Goal: Information Seeking & Learning: Learn about a topic

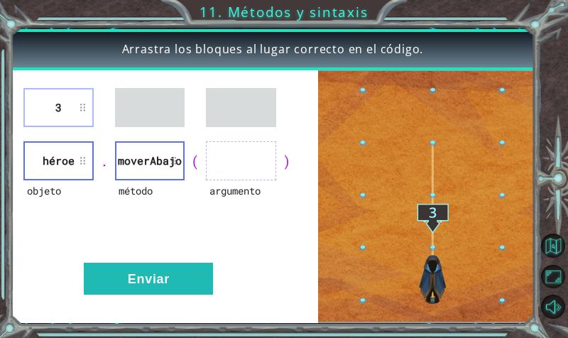
drag, startPoint x: 44, startPoint y: 94, endPoint x: 92, endPoint y: 101, distance: 48.0
click at [130, 114] on div "3" at bounding box center [161, 107] width 280 height 39
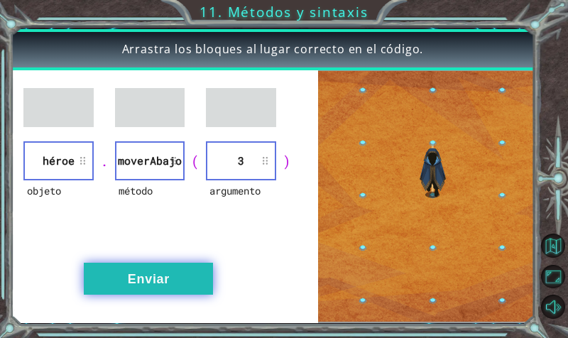
click at [144, 281] on button "Enviar" at bounding box center [148, 279] width 129 height 32
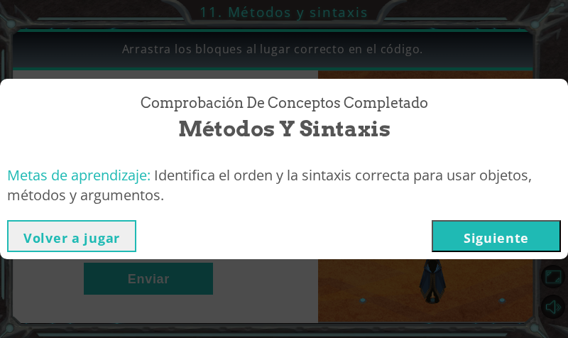
click at [497, 234] on button "Siguiente" at bounding box center [495, 236] width 129 height 32
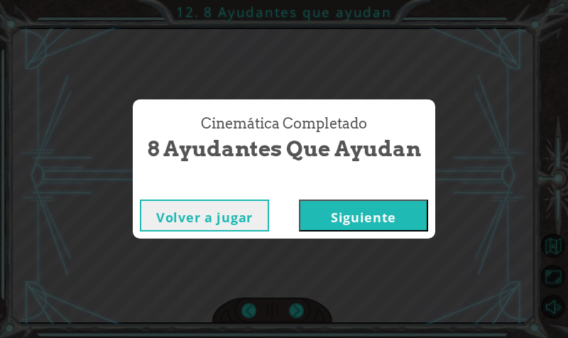
click at [375, 204] on button "Siguiente" at bounding box center [363, 215] width 129 height 32
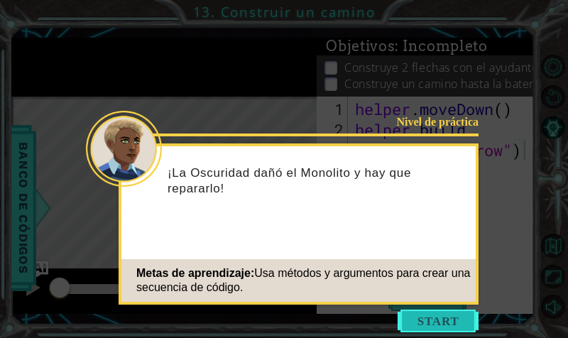
click at [426, 314] on button "Start" at bounding box center [437, 320] width 81 height 23
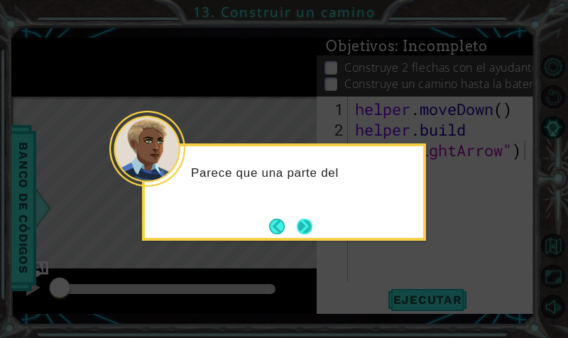
click at [304, 224] on button "Next" at bounding box center [305, 227] width 16 height 16
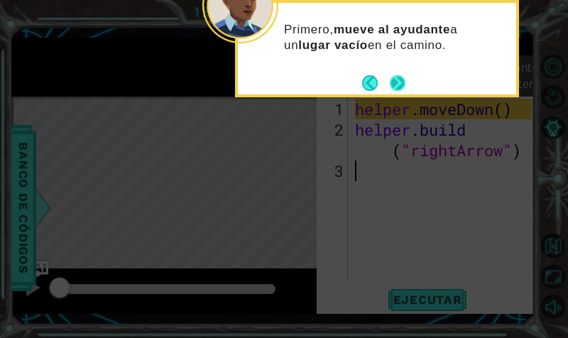
click at [390, 78] on button "Next" at bounding box center [398, 83] width 16 height 16
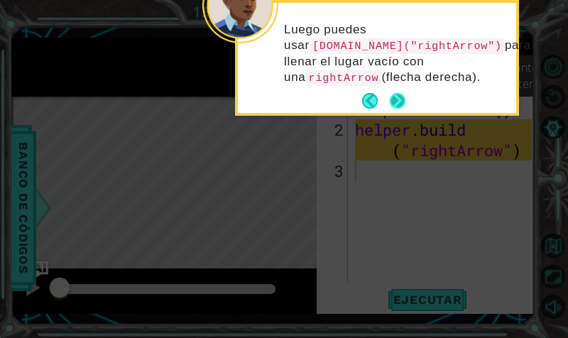
click at [395, 93] on button "Next" at bounding box center [398, 101] width 16 height 16
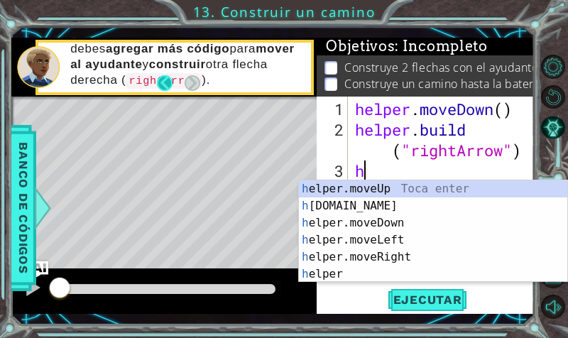
type textarea "h"
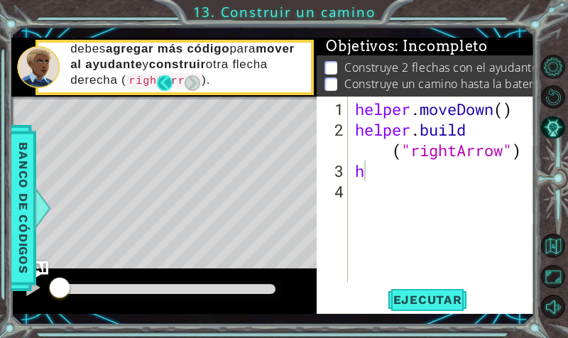
click at [165, 82] on button "Back" at bounding box center [171, 83] width 28 height 16
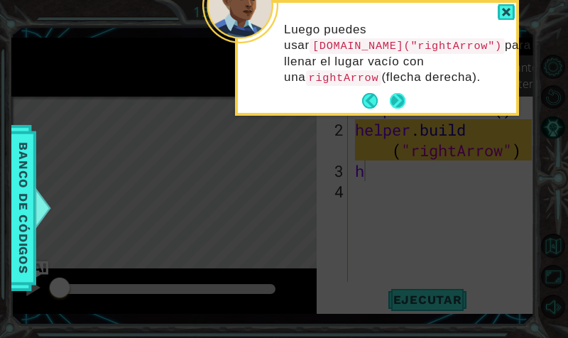
click at [395, 106] on button "Next" at bounding box center [398, 101] width 16 height 16
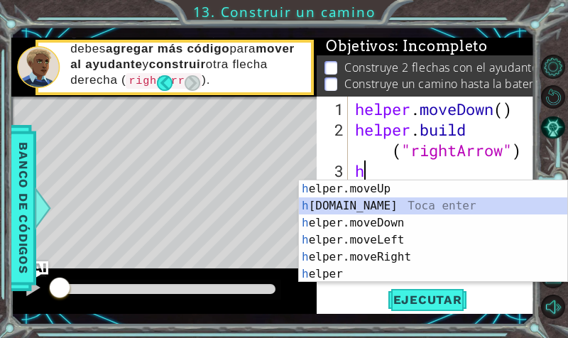
click at [363, 206] on div "h elper.moveUp Toca enter h [DOMAIN_NAME] Toca enter h elper.moveDown Toca ente…" at bounding box center [433, 248] width 268 height 136
type textarea "[DOMAIN_NAME]("rightArrow")"
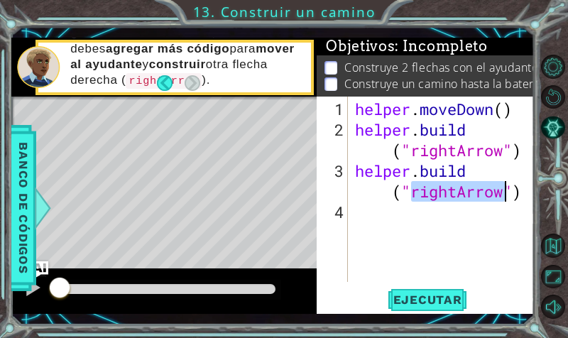
click at [492, 206] on div "helper . moveDown ( ) helper . build ( "rightArrow" ) helper . build ( "rightAr…" at bounding box center [445, 212] width 187 height 226
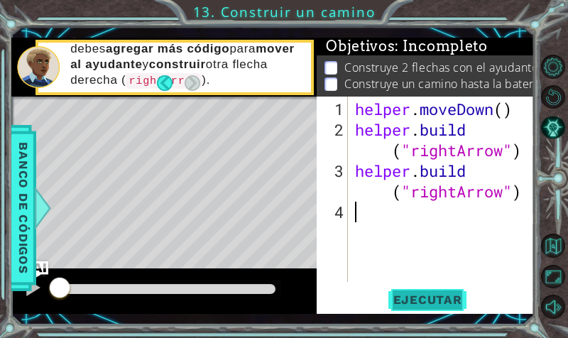
click at [430, 307] on button "Ejecutar" at bounding box center [427, 300] width 97 height 22
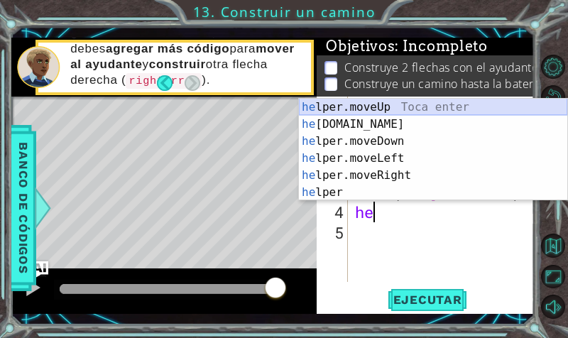
click at [341, 105] on div "he lper.moveUp Toca enter he [DOMAIN_NAME] Toca enter he lper.moveDown Toca ent…" at bounding box center [433, 167] width 268 height 136
type textarea "helper.moveUp(1)"
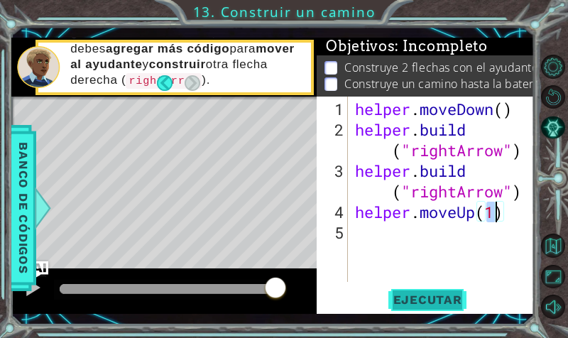
click at [430, 295] on span "Ejecutar" at bounding box center [427, 299] width 97 height 14
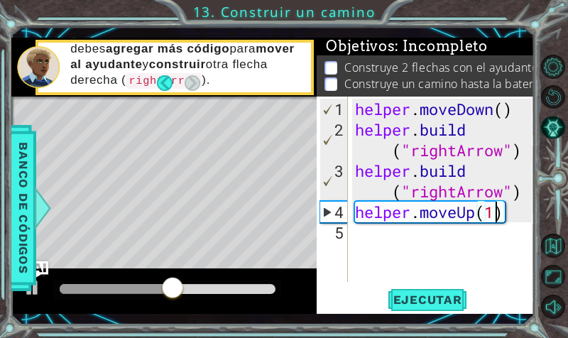
click at [342, 226] on div "5" at bounding box center [333, 232] width 28 height 21
click at [529, 218] on div "helper . moveDown ( ) helper . build ( "rightArrow" ) helper . build ( "rightAr…" at bounding box center [445, 212] width 187 height 226
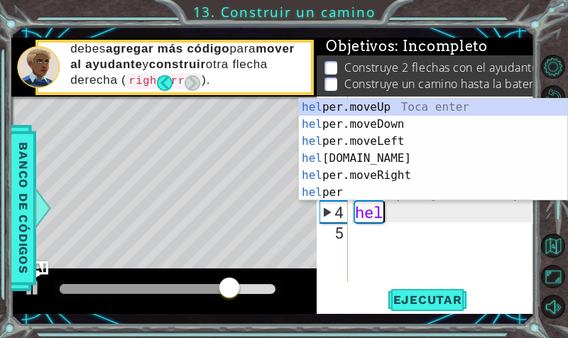
type textarea "h"
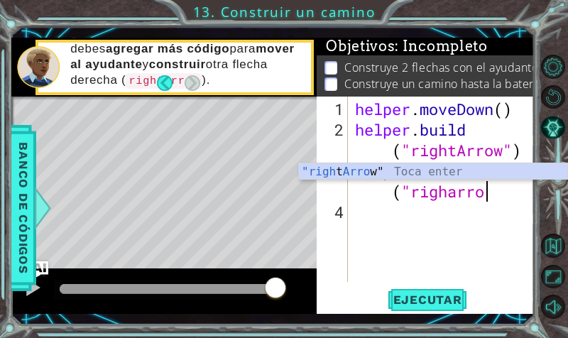
scroll to position [0, 9]
type textarea "[DOMAIN_NAME]("righarrow")"
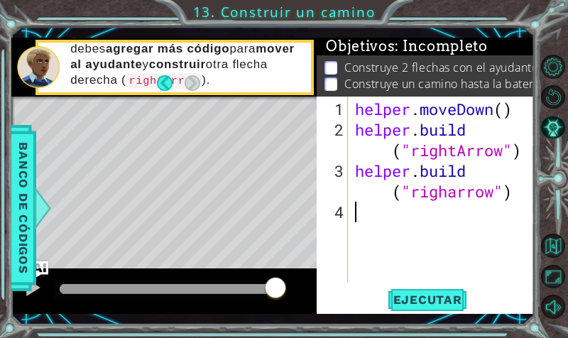
click at [365, 220] on div "helper . moveDown ( ) helper . build ( "rightArrow" ) helper . build ( "righarr…" at bounding box center [445, 212] width 187 height 226
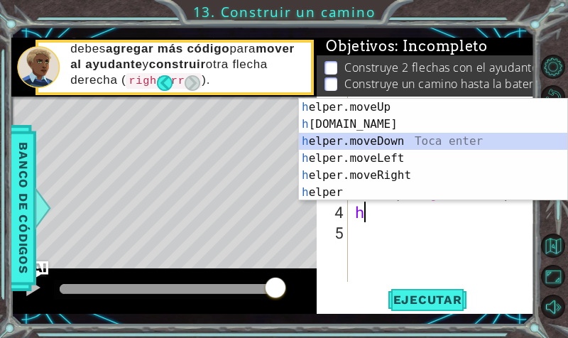
click at [401, 142] on div "h elper.moveUp Toca enter h [DOMAIN_NAME] Toca enter h elper.moveDown Toca ente…" at bounding box center [433, 167] width 268 height 136
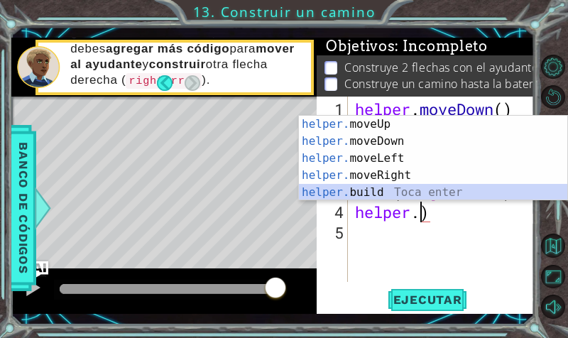
click at [380, 192] on div "helper. moveUp Toca enter helper. moveDown Toca enter helper. moveLeft Toca ent…" at bounding box center [433, 175] width 268 height 119
type textarea "[DOMAIN_NAME]("rightArrow")"
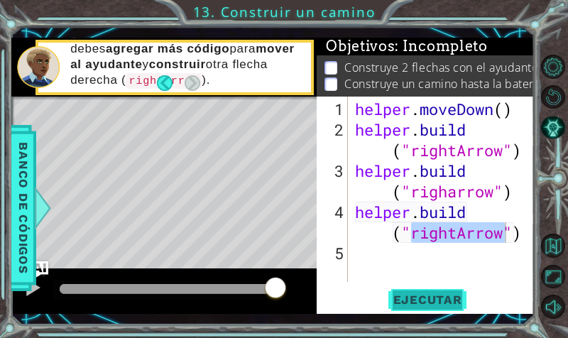
click at [427, 299] on span "Ejecutar" at bounding box center [427, 299] width 97 height 14
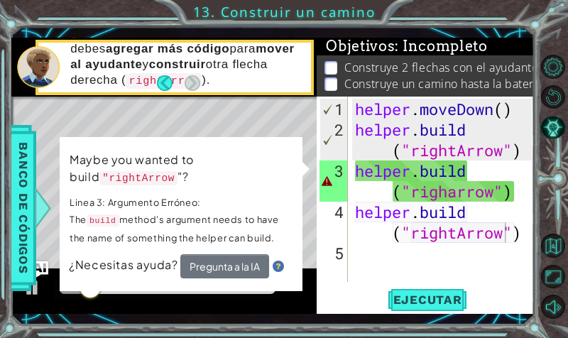
click at [196, 263] on button "Pregunta a la IA" at bounding box center [224, 266] width 89 height 24
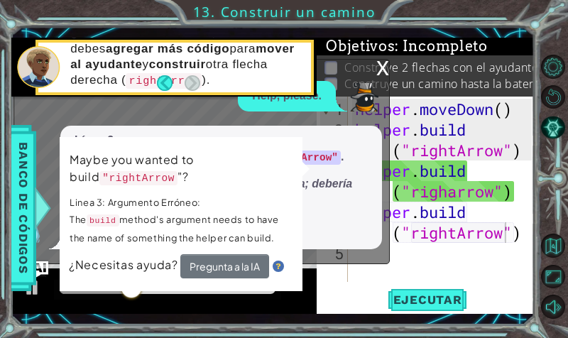
click at [273, 111] on div "Help, please." at bounding box center [287, 96] width 98 height 31
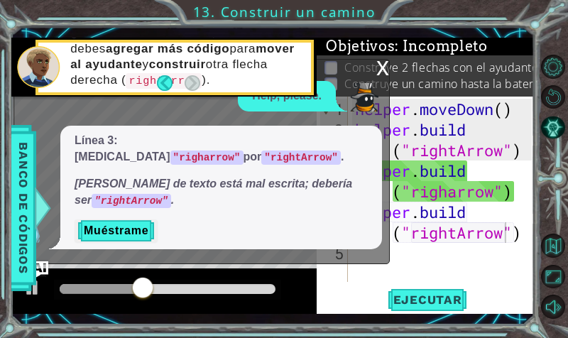
click at [209, 262] on button "Pregunta a la IA" at bounding box center [224, 266] width 89 height 24
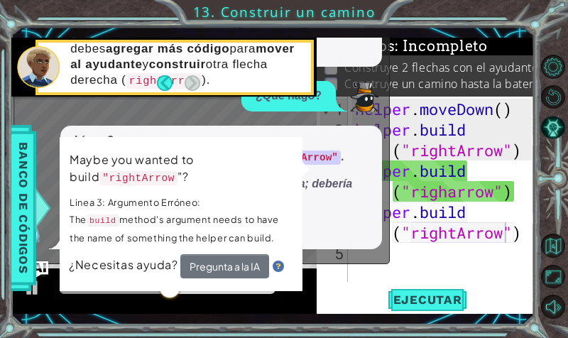
drag, startPoint x: 326, startPoint y: 84, endPoint x: 348, endPoint y: 8, distance: 79.2
click at [325, 67] on div "Línea 3: [MEDICAL_DATA] "righarrow" por "rightArrow" . [PERSON_NAME] de texto e…" at bounding box center [220, 17] width 321 height 100
click at [289, 141] on div "Maybe you wanted to build "rightArrow "? Linea 3: Argumento Erróneo: The build …" at bounding box center [181, 214] width 243 height 154
drag, startPoint x: 314, startPoint y: 268, endPoint x: 331, endPoint y: 271, distance: 18.0
click at [315, 268] on div at bounding box center [163, 290] width 305 height 45
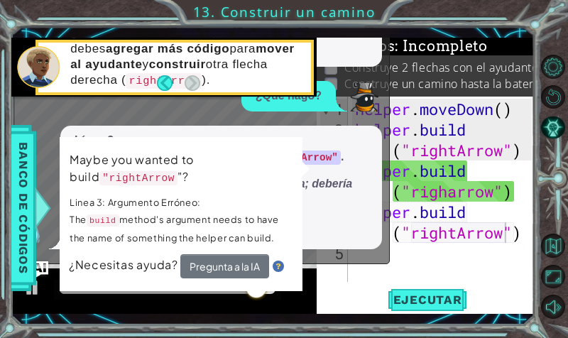
click at [192, 313] on div at bounding box center [163, 290] width 305 height 45
click at [200, 277] on div "Maybe you wanted to build "rightArrow "? Linea 3: Argumento Erróneo: The build …" at bounding box center [181, 214] width 243 height 154
click at [200, 267] on button "Pregunta a la IA" at bounding box center [224, 266] width 89 height 24
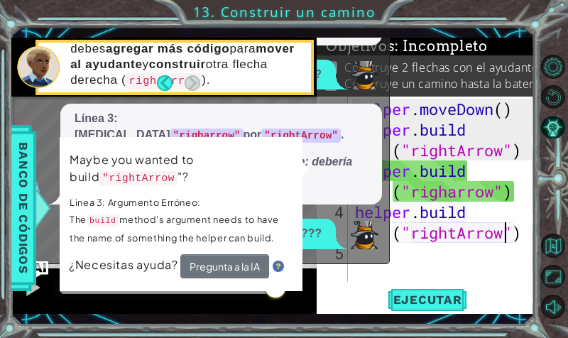
scroll to position [41, 0]
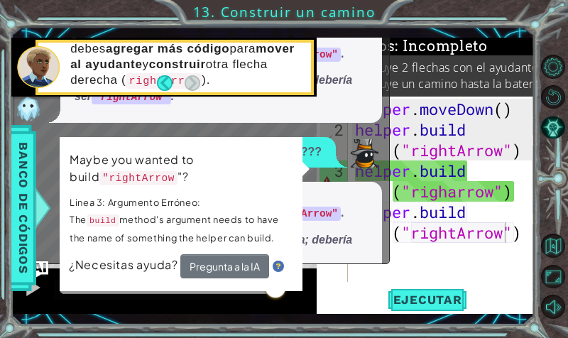
click at [40, 276] on img at bounding box center [28, 290] width 28 height 28
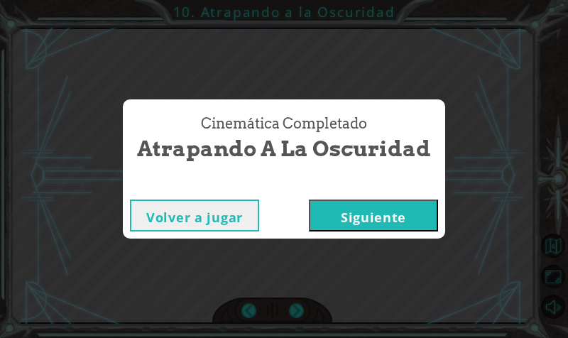
click at [360, 210] on button "Siguiente" at bounding box center [373, 215] width 129 height 32
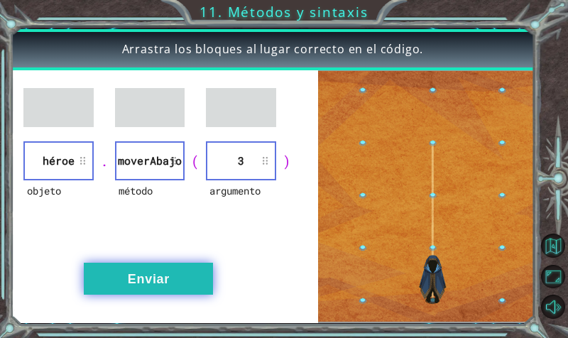
click at [147, 286] on button "Enviar" at bounding box center [148, 279] width 129 height 32
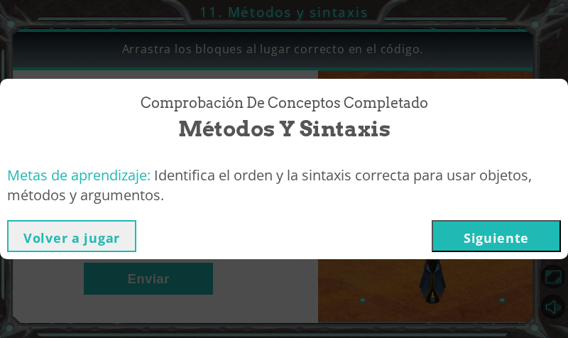
click at [536, 228] on button "Siguiente" at bounding box center [495, 236] width 129 height 32
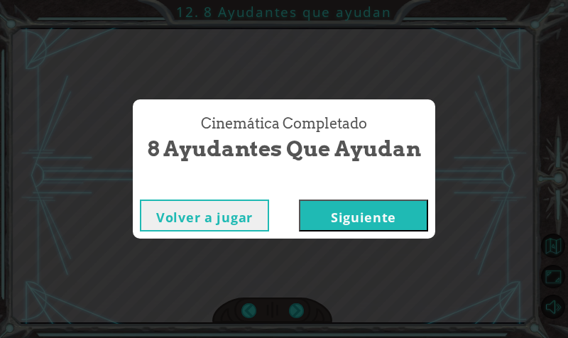
click at [341, 199] on button "Siguiente" at bounding box center [363, 215] width 129 height 32
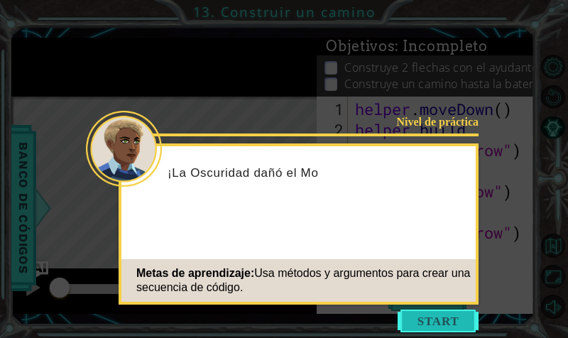
click at [444, 320] on button "Start" at bounding box center [437, 320] width 81 height 23
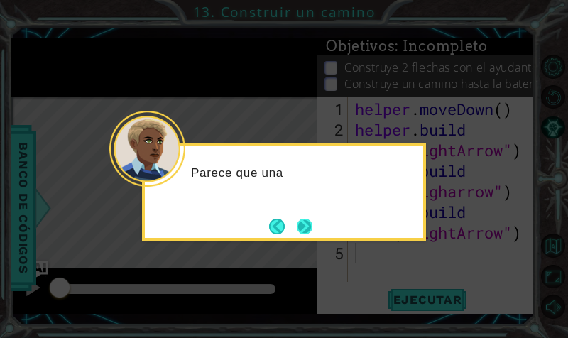
click at [299, 219] on button "Next" at bounding box center [305, 227] width 16 height 16
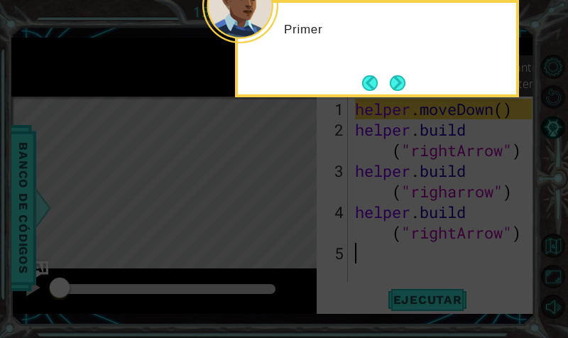
click at [333, 214] on icon at bounding box center [284, 66] width 568 height 544
click at [390, 80] on button "Next" at bounding box center [398, 83] width 16 height 16
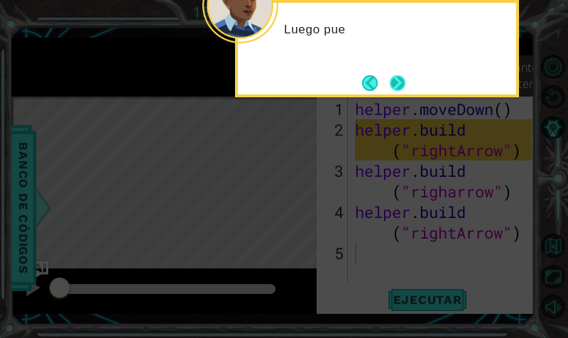
click at [395, 85] on button "Next" at bounding box center [398, 83] width 16 height 16
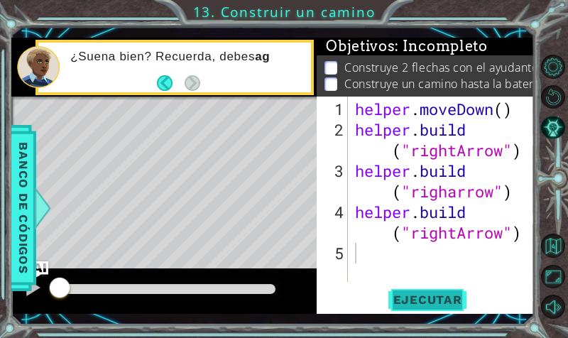
click at [428, 298] on span "Ejecutar" at bounding box center [427, 299] width 97 height 14
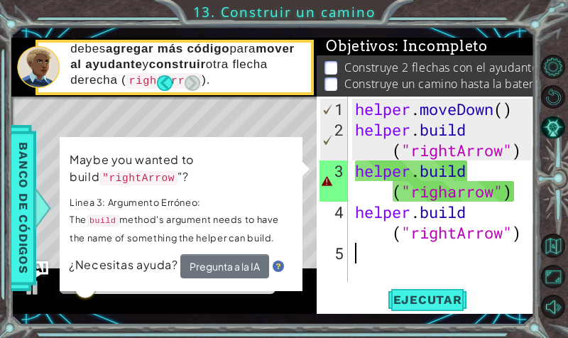
click at [506, 177] on div "helper . moveDown ( ) helper . build ( "rightArrow" ) helper . build ( "righarr…" at bounding box center [445, 212] width 187 height 226
click at [513, 184] on div "helper . moveDown ( ) helper . build ( "rightArrow" ) helper . build ( "righarr…" at bounding box center [445, 212] width 187 height 226
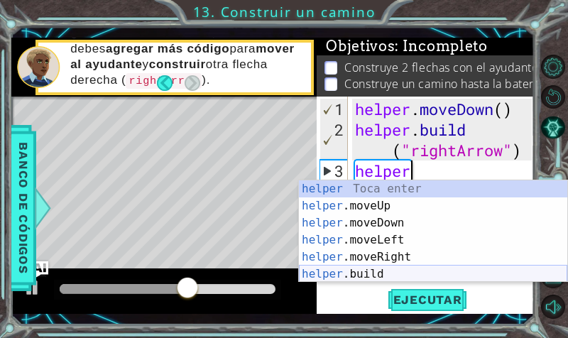
click at [385, 269] on div "helper Toca enter helper .moveUp Toca enter helper .moveDown Toca enter helper …" at bounding box center [433, 248] width 268 height 136
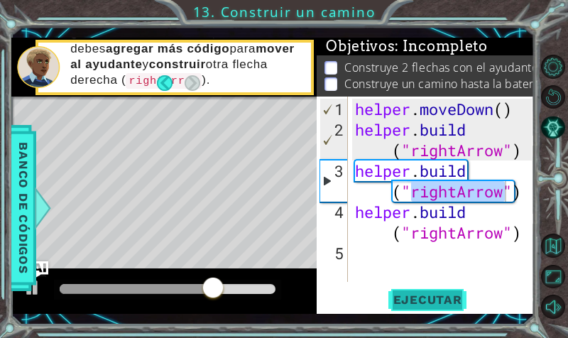
click at [421, 294] on span "Ejecutar" at bounding box center [427, 299] width 97 height 14
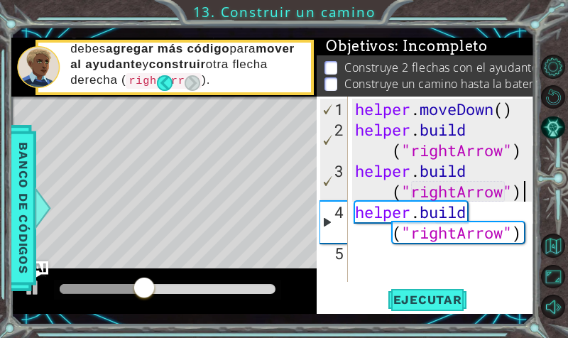
click at [524, 187] on div "helper . moveDown ( ) helper . build ( "rightArrow" ) helper . build ( "rightAr…" at bounding box center [445, 212] width 187 height 226
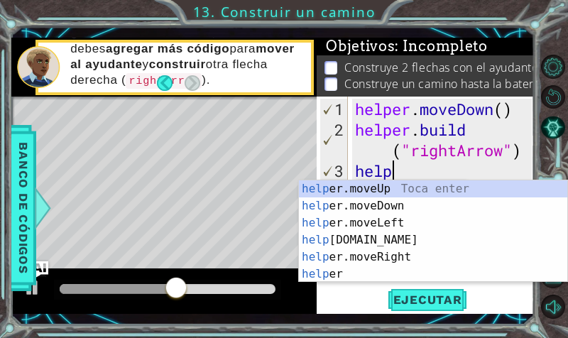
scroll to position [0, 1]
type textarea "h"
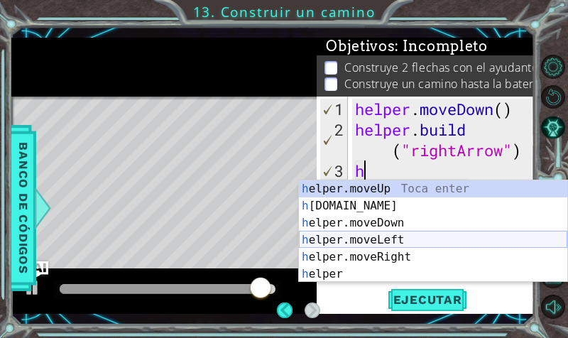
scroll to position [0, 0]
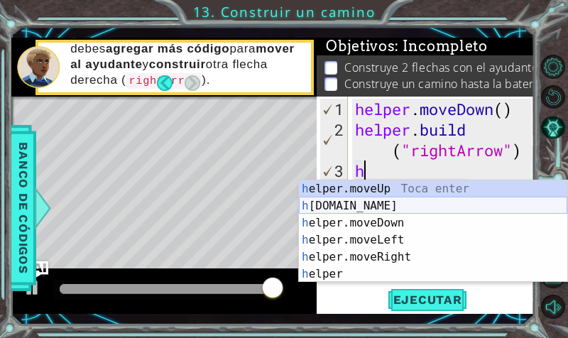
click at [363, 209] on div "h elper.moveUp Toca enter h [DOMAIN_NAME] Toca enter h elper.moveDown Toca ente…" at bounding box center [433, 248] width 268 height 136
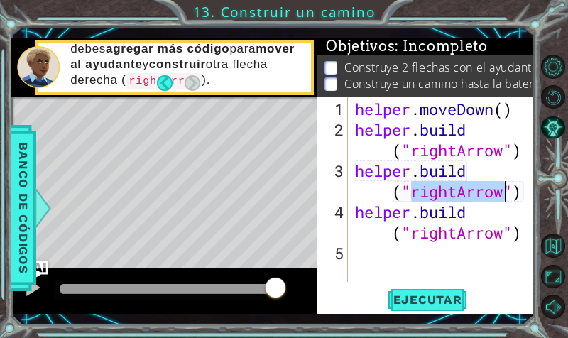
click at [513, 227] on div "helper . moveDown ( ) helper . build ( "rightArrow" ) helper . build ( "rightAr…" at bounding box center [445, 212] width 187 height 226
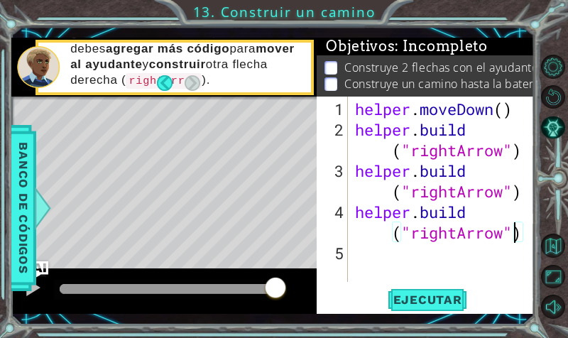
click at [517, 227] on div "helper . moveDown ( ) helper . build ( "rightArrow" ) helper . build ( "rightAr…" at bounding box center [445, 212] width 187 height 226
click at [523, 227] on div "helper . moveDown ( ) helper . build ( "rightArrow" ) helper . build ( "rightAr…" at bounding box center [445, 212] width 187 height 226
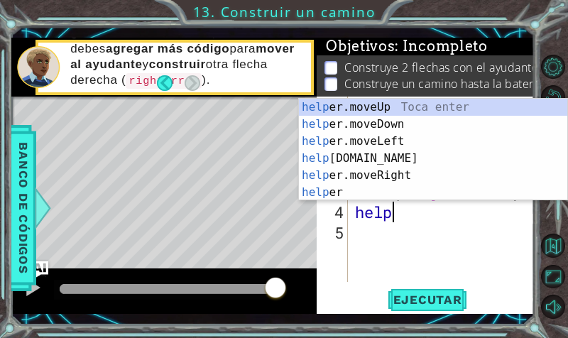
type textarea "h"
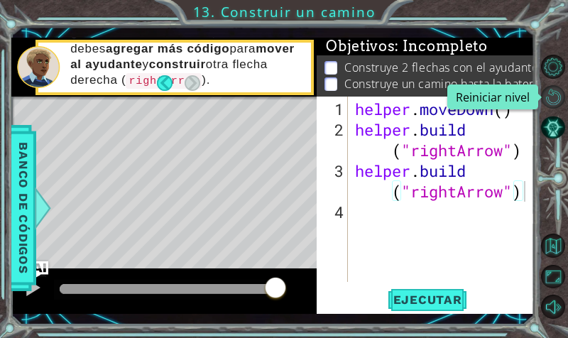
click at [551, 104] on button "Reiniciar nivel" at bounding box center [552, 96] width 23 height 23
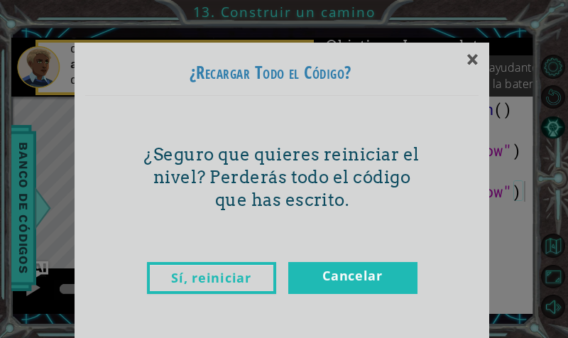
click at [253, 283] on link "Sí, reiniciar" at bounding box center [211, 278] width 129 height 32
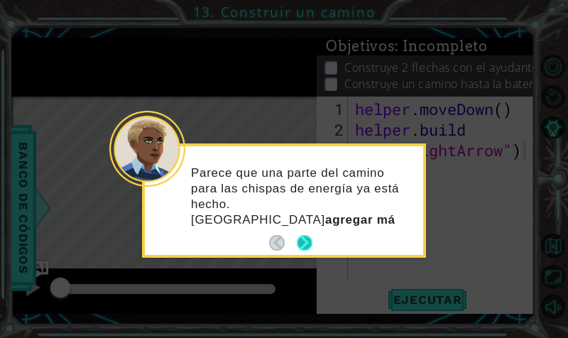
click at [306, 235] on button "Next" at bounding box center [305, 243] width 16 height 16
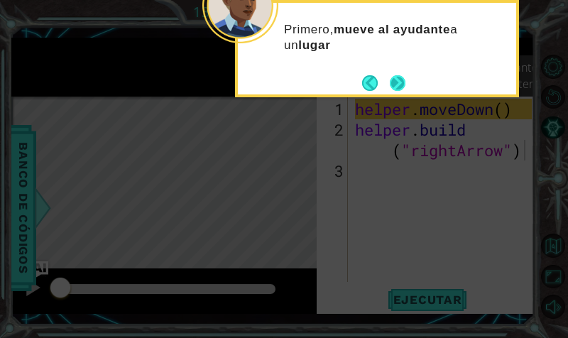
click at [394, 77] on button "Next" at bounding box center [398, 83] width 16 height 16
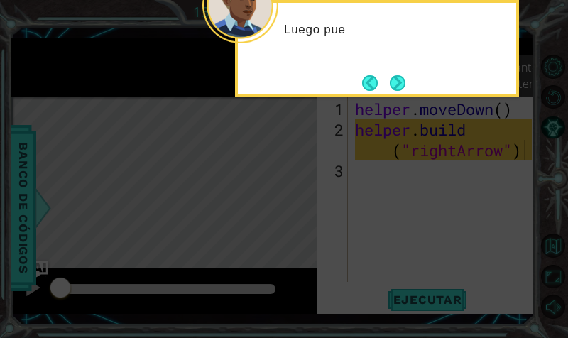
click at [394, 77] on button "Next" at bounding box center [398, 83] width 16 height 16
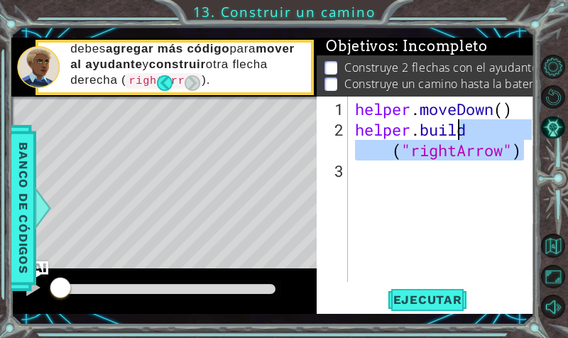
type textarea "helper.moveDown() [DOMAIN_NAME]("rightArrow")"
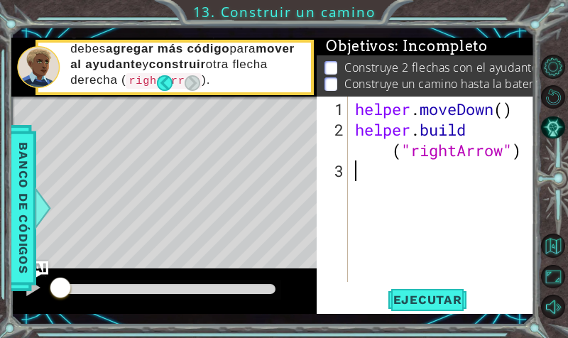
click at [420, 169] on div "helper . moveDown ( ) helper . build ( "rightArrow" )" at bounding box center [445, 212] width 187 height 226
click at [360, 133] on div "helper . moveDown ( ) helper . build ( "rightArrow" )" at bounding box center [445, 212] width 187 height 226
type textarea "[DOMAIN_NAME]("rightArrow")"
click at [359, 133] on div "helper . moveDown ( ) helper . build ( "rightArrow" )" at bounding box center [445, 212] width 187 height 226
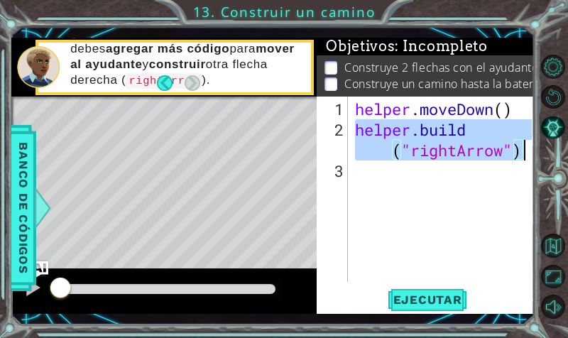
drag, startPoint x: 359, startPoint y: 133, endPoint x: 529, endPoint y: 158, distance: 171.5
click at [529, 158] on div "helper . moveDown ( ) helper . build ( "rightArrow" )" at bounding box center [445, 212] width 187 height 226
click at [355, 170] on div "helper . moveDown ( ) helper . build ( "rightArrow" )" at bounding box center [445, 212] width 187 height 226
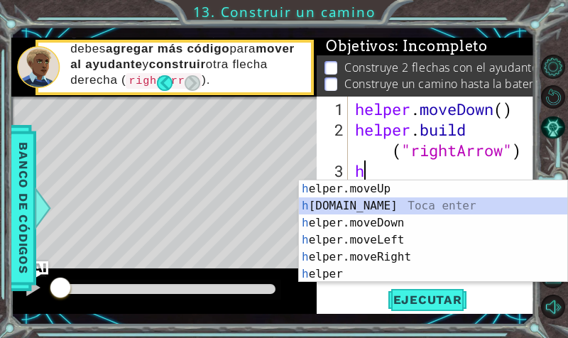
type textarea "[DOMAIN_NAME]("rightArrow")"
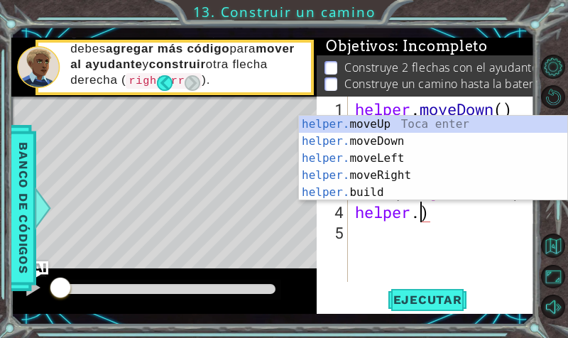
scroll to position [0, 3]
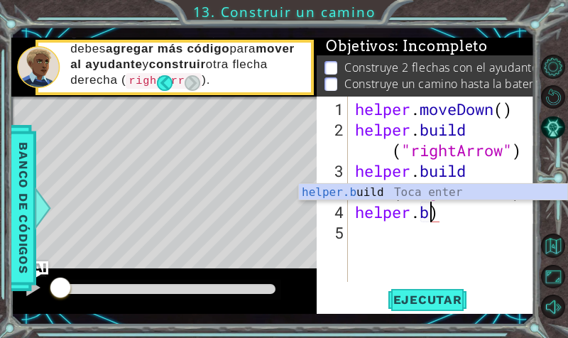
type textarea "[DOMAIN_NAME]("rightArrow")"
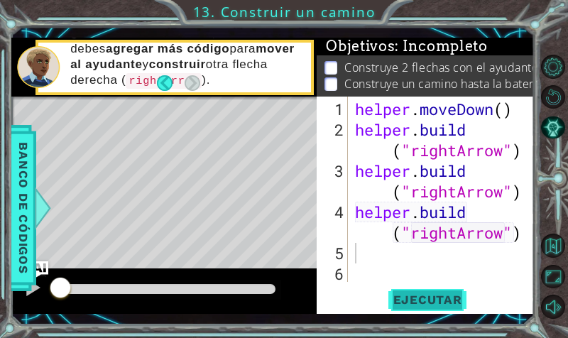
click at [430, 305] on span "Ejecutar" at bounding box center [427, 299] width 97 height 14
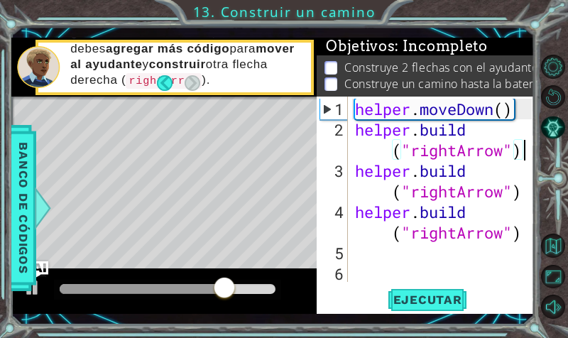
click at [523, 148] on div "helper . moveDown ( ) helper . build ( "rightArrow" ) helper . build ( "rightAr…" at bounding box center [445, 212] width 187 height 226
type textarea "[DOMAIN_NAME]("rightArrow")"
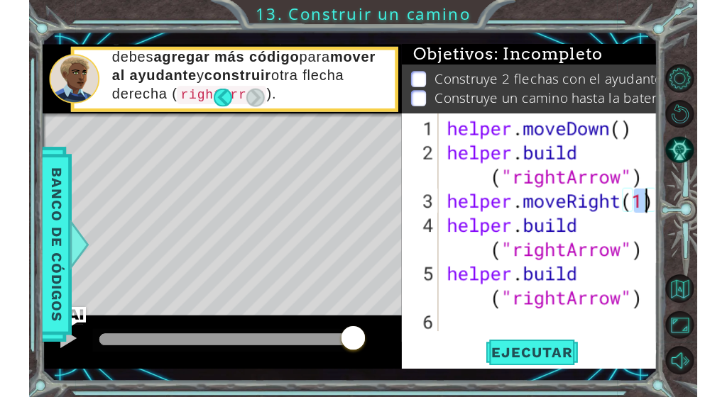
scroll to position [0, 7]
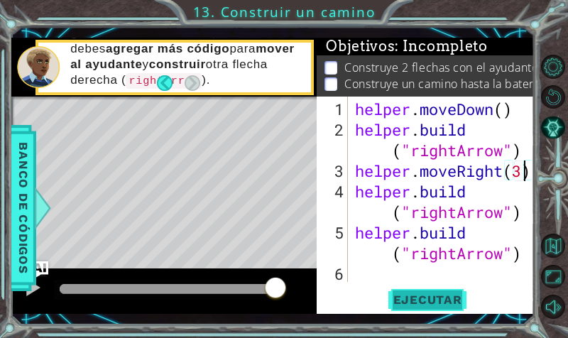
type textarea "helper.moveRight(3)"
click at [444, 294] on span "Ejecutar" at bounding box center [427, 299] width 97 height 14
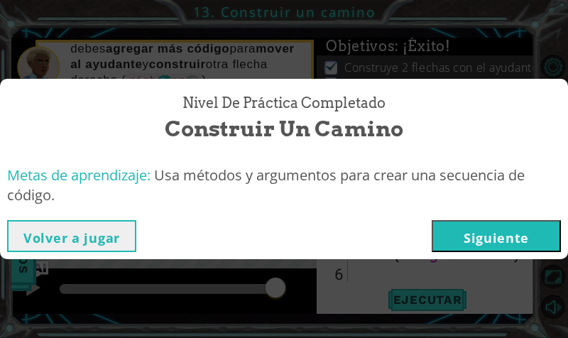
click at [79, 226] on button "Volver a jugar" at bounding box center [71, 236] width 129 height 32
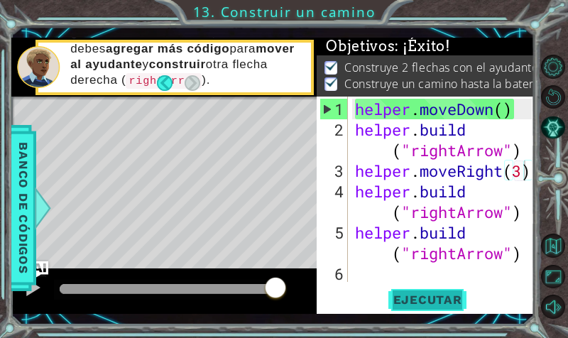
click at [417, 294] on span "Ejecutar" at bounding box center [427, 299] width 97 height 14
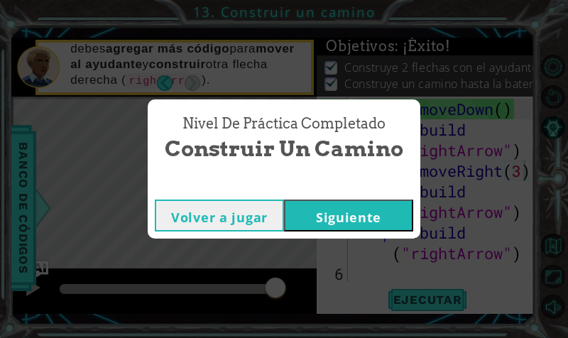
click at [331, 224] on button "Siguiente" at bounding box center [348, 215] width 129 height 32
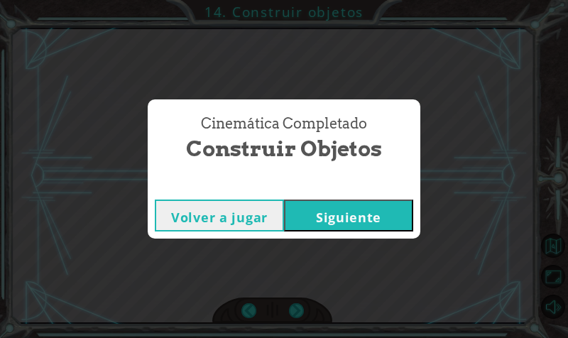
click at [335, 214] on button "Siguiente" at bounding box center [348, 215] width 129 height 32
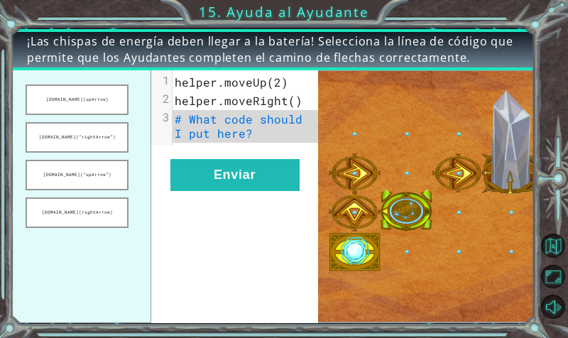
drag, startPoint x: 68, startPoint y: 97, endPoint x: 171, endPoint y: 125, distance: 106.5
click at [192, 130] on div "[DOMAIN_NAME](upArrow) [DOMAIN_NAME](“rightArrow”) [DOMAIN_NAME](“upArrow”) [DO…" at bounding box center [160, 196] width 315 height 253
click at [103, 95] on button "[DOMAIN_NAME](upArrow)" at bounding box center [77, 99] width 103 height 31
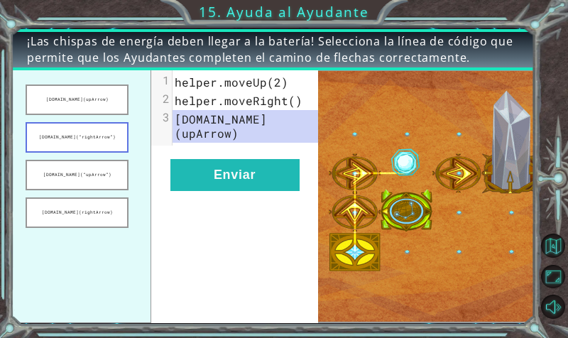
click at [106, 136] on button "[DOMAIN_NAME](“rightArrow”)" at bounding box center [77, 137] width 103 height 31
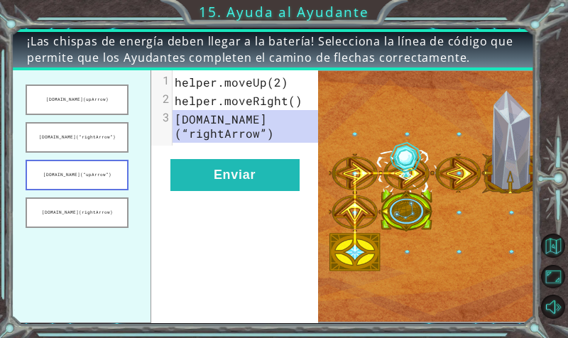
click at [106, 164] on button "[DOMAIN_NAME](“upArrow”)" at bounding box center [77, 175] width 103 height 31
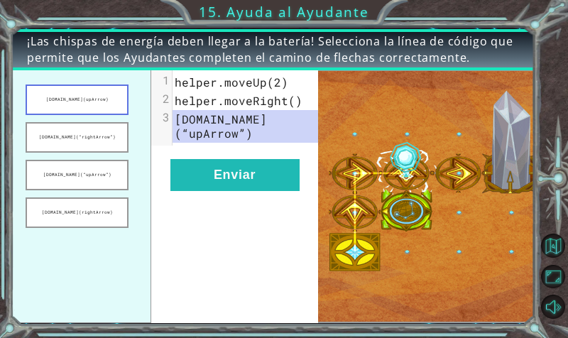
click at [85, 97] on button "[DOMAIN_NAME](upArrow)" at bounding box center [77, 99] width 103 height 31
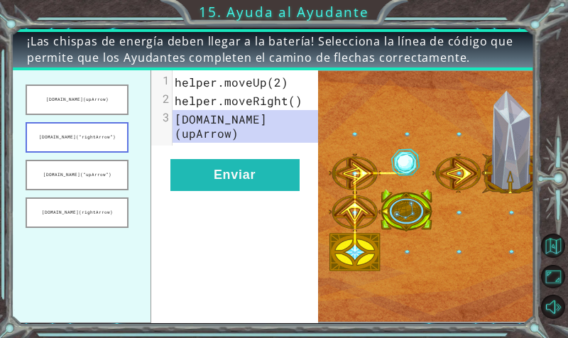
click at [87, 124] on button "[DOMAIN_NAME](“rightArrow”)" at bounding box center [77, 137] width 103 height 31
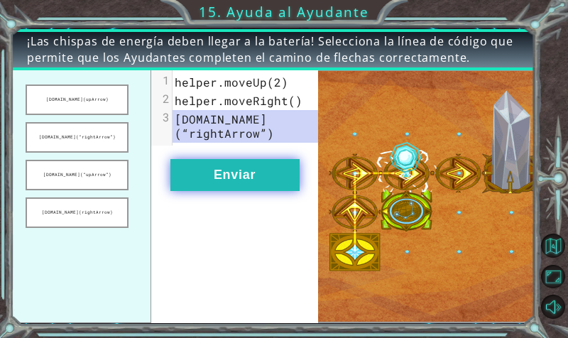
click at [178, 165] on button "Enviar" at bounding box center [234, 175] width 129 height 32
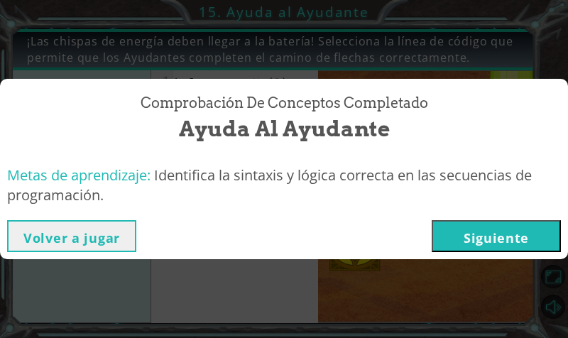
click at [509, 247] on button "Siguiente" at bounding box center [495, 236] width 129 height 32
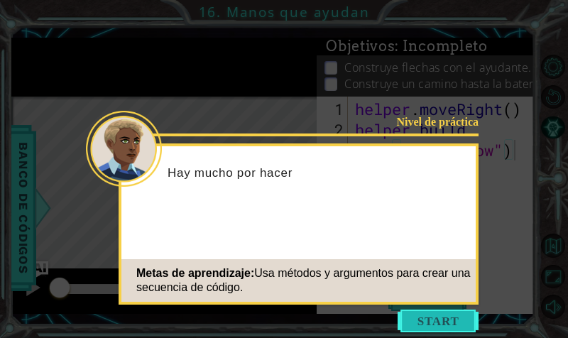
click at [434, 331] on button "Start" at bounding box center [437, 320] width 81 height 23
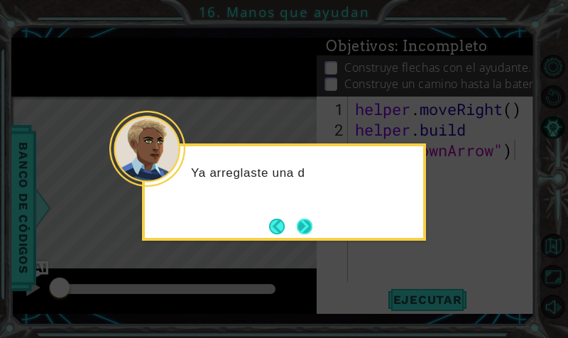
click at [312, 231] on button "Next" at bounding box center [305, 227] width 16 height 16
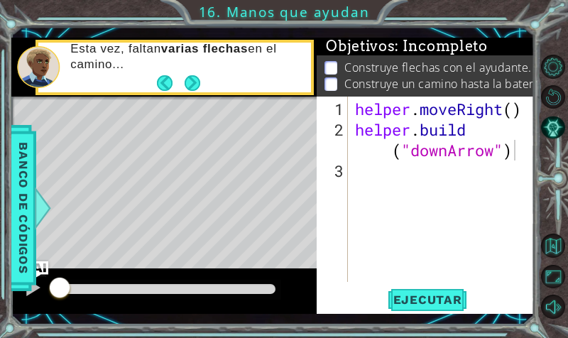
click at [351, 161] on div "[DOMAIN_NAME]("downArrow") 1 2 3 helper . moveRight ( ) helper . build ( "downA…" at bounding box center [423, 188] width 215 height 185
click at [353, 167] on div "helper . moveRight ( ) helper . build ( "downArrow" )" at bounding box center [445, 212] width 187 height 226
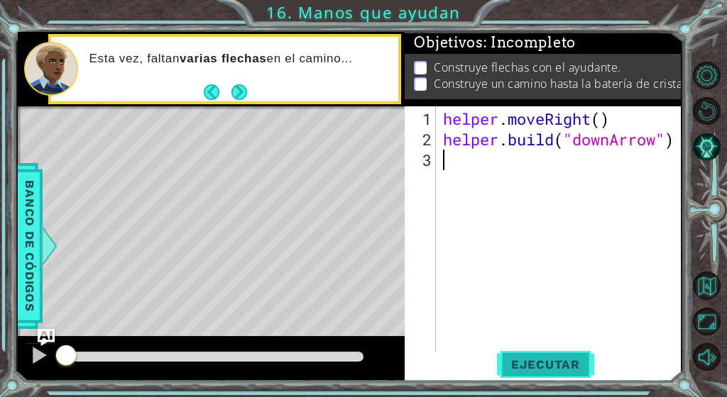
click at [503, 337] on span "Ejecutar" at bounding box center [545, 365] width 97 height 14
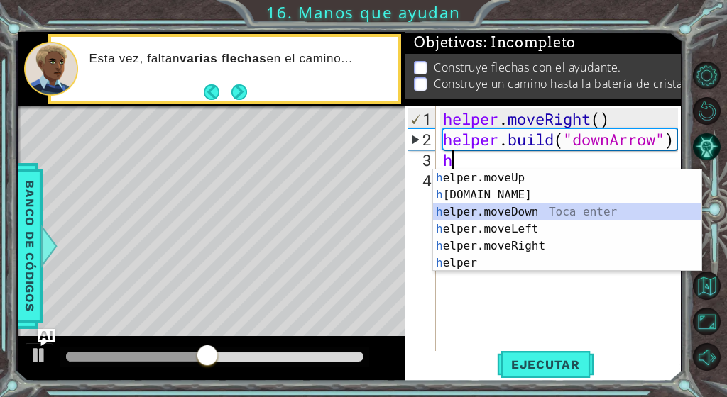
click at [480, 211] on div "h elper.moveUp Toca enter h [DOMAIN_NAME] Toca enter h elper.moveDown Toca ente…" at bounding box center [567, 238] width 268 height 136
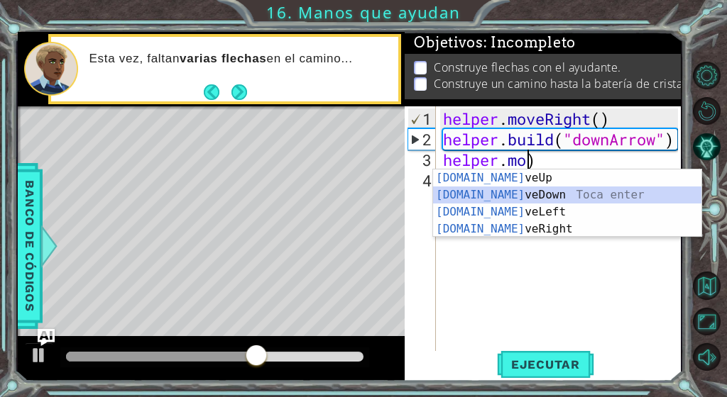
click at [503, 192] on div "[DOMAIN_NAME] veUp Toca enter [DOMAIN_NAME] veDown Toca enter [DOMAIN_NAME] veL…" at bounding box center [567, 221] width 268 height 102
type textarea "helper.moveDown(1)"
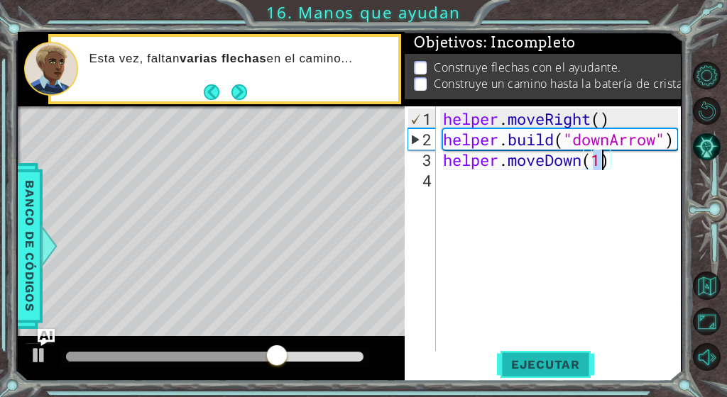
click at [524, 337] on button "Ejecutar" at bounding box center [545, 365] width 97 height 28
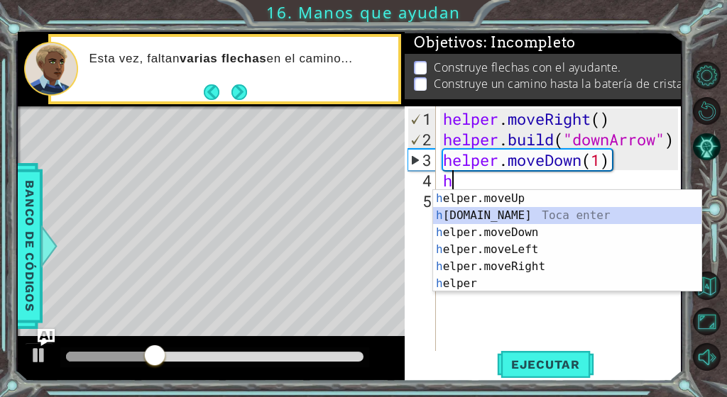
click at [484, 218] on div "h elper.moveUp Toca enter h [DOMAIN_NAME] Toca enter h elper.moveDown Toca ente…" at bounding box center [567, 258] width 268 height 136
type textarea "[DOMAIN_NAME]("rightArrow")"
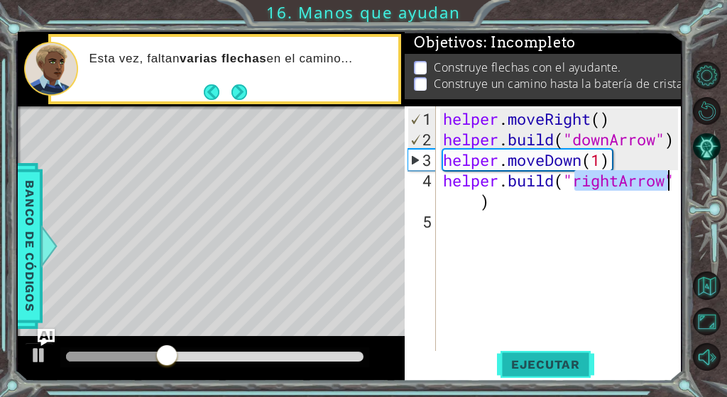
click at [549, 337] on button "Ejecutar" at bounding box center [545, 365] width 97 height 28
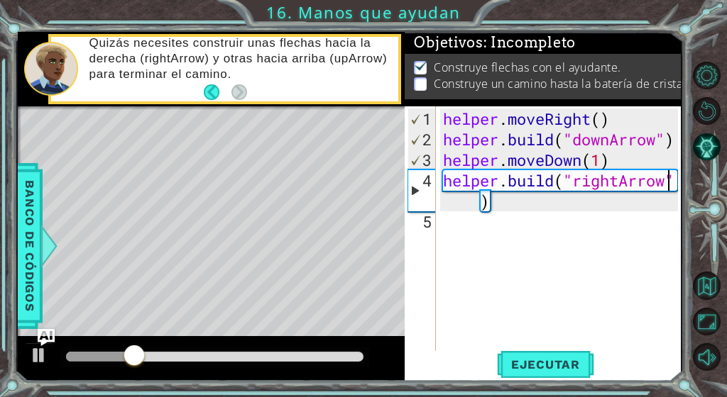
click at [446, 221] on div "helper . moveRight ( ) helper . build ( "downArrow" ) helper . moveDown ( 1 ) h…" at bounding box center [562, 253] width 244 height 288
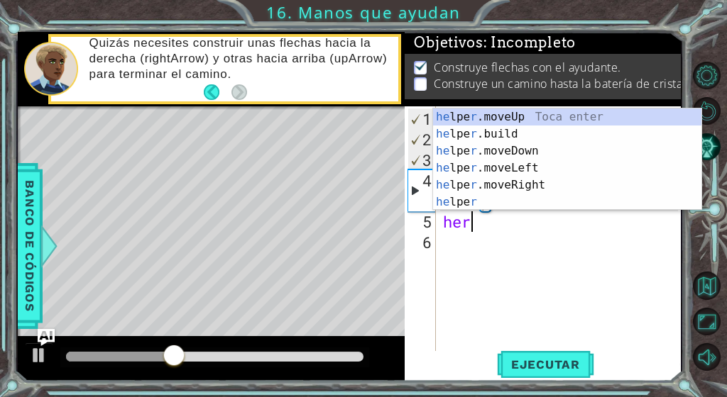
scroll to position [0, 1]
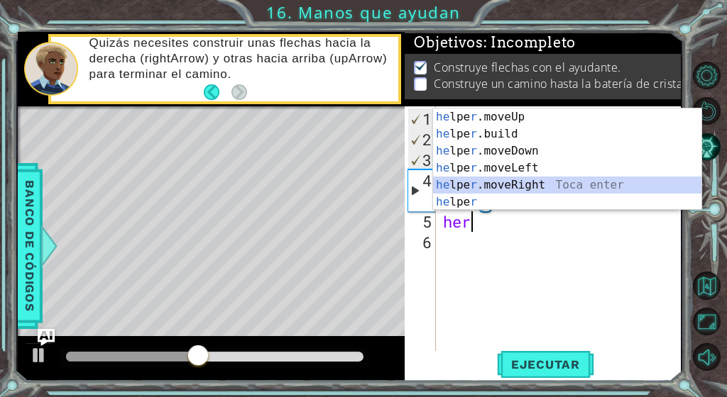
click at [504, 179] on div "he lpe r .moveUp Toca enter he lpe r .build Toca enter he lpe r .moveDown Toca …" at bounding box center [567, 177] width 268 height 136
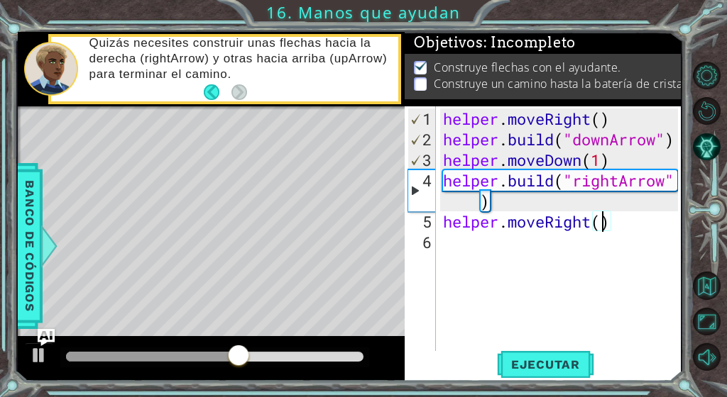
type textarea "helper.moveRight(2)"
click at [462, 256] on div "helper . moveRight ( ) helper . build ( "downArrow" ) helper . moveDown ( 1 ) h…" at bounding box center [562, 253] width 244 height 288
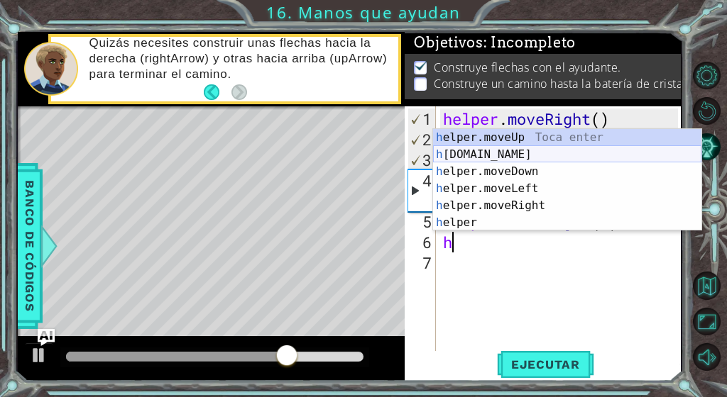
click at [494, 150] on div "h elper.moveUp Toca enter h [DOMAIN_NAME] Toca enter h elper.moveDown Toca ente…" at bounding box center [567, 197] width 268 height 136
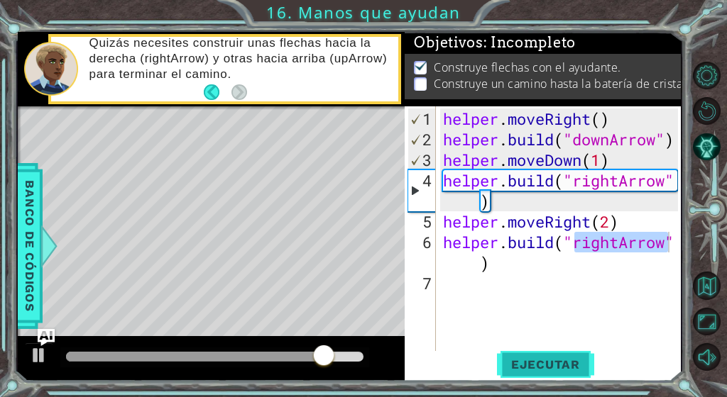
click at [520, 337] on button "Ejecutar" at bounding box center [545, 365] width 97 height 28
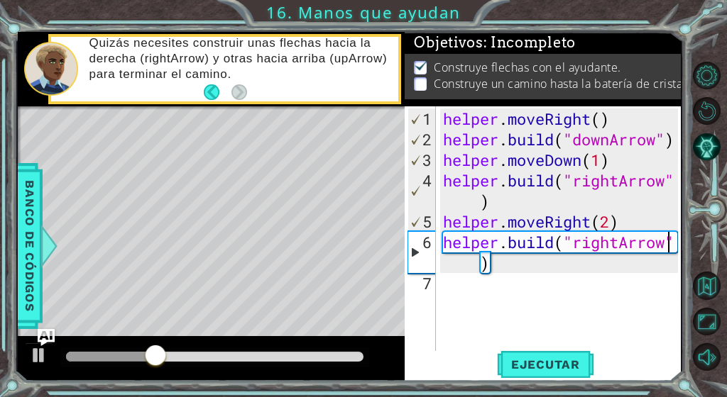
click at [567, 224] on div "helper . moveRight ( ) helper . build ( "downArrow" ) helper . moveDown ( 1 ) h…" at bounding box center [562, 253] width 244 height 288
type textarea "helper.moveRight(1)"
click at [448, 280] on div "helper . moveRight ( ) helper . build ( "downArrow" ) helper . moveDown ( 1 ) h…" at bounding box center [562, 253] width 244 height 288
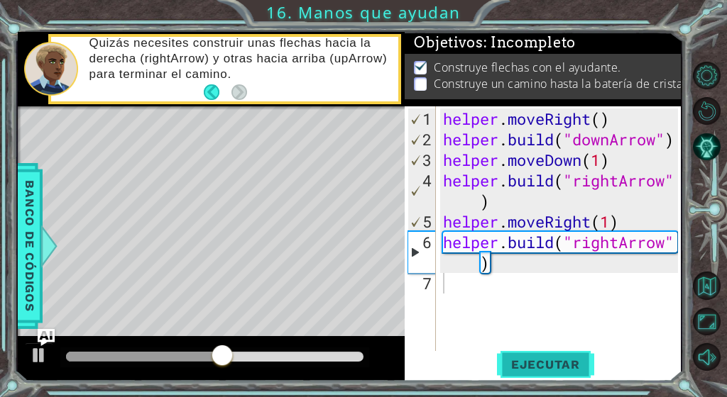
click at [525, 337] on span "Ejecutar" at bounding box center [545, 365] width 97 height 14
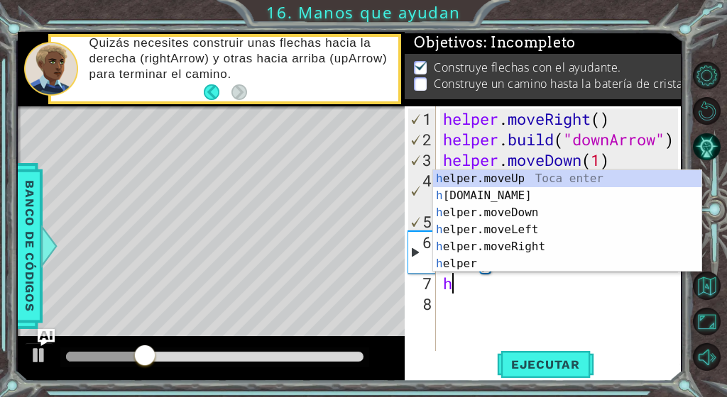
scroll to position [0, 1]
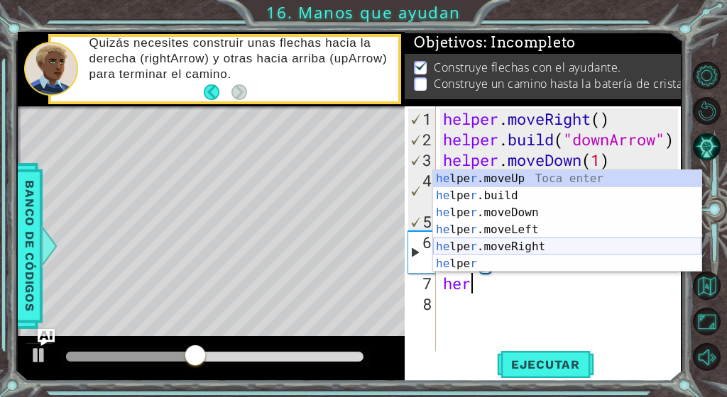
click at [510, 240] on div "he lpe r .moveUp Toca enter he lpe r .build Toca enter he lpe r .moveDown Toca …" at bounding box center [567, 238] width 268 height 136
type textarea "helper.moveRight(1)"
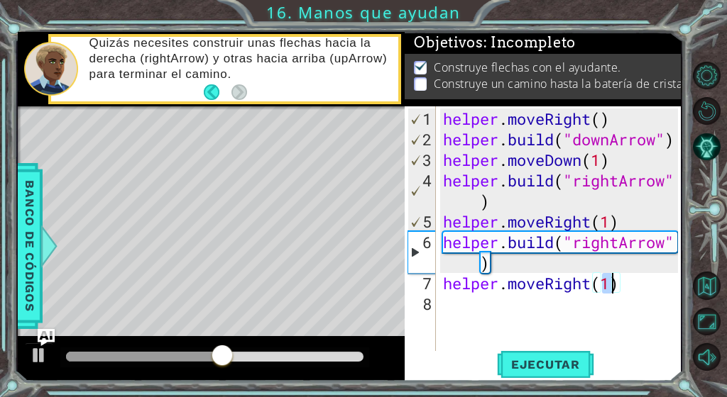
click at [457, 299] on div "helper . moveRight ( ) helper . build ( "downArrow" ) helper . moveDown ( 1 ) h…" at bounding box center [562, 253] width 244 height 288
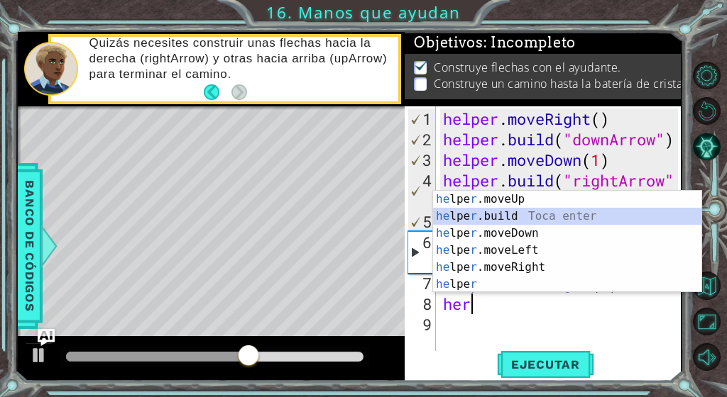
click at [505, 209] on div "he lpe r .moveUp Toca enter he lpe r .build Toca enter he lpe r .moveDown Toca …" at bounding box center [567, 259] width 268 height 136
type textarea "[DOMAIN_NAME]("rightArrow")"
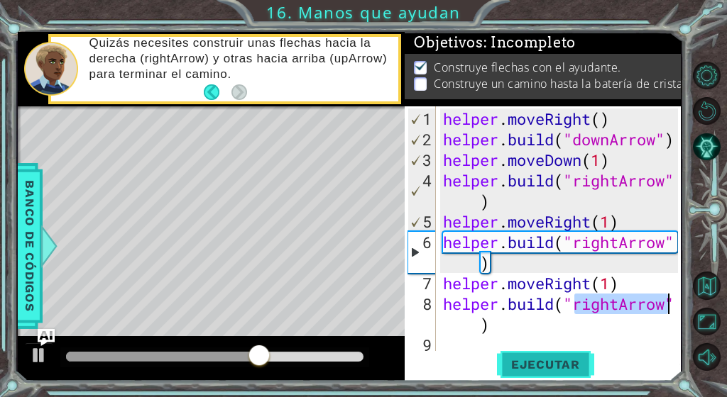
click at [559, 337] on span "Ejecutar" at bounding box center [545, 365] width 97 height 14
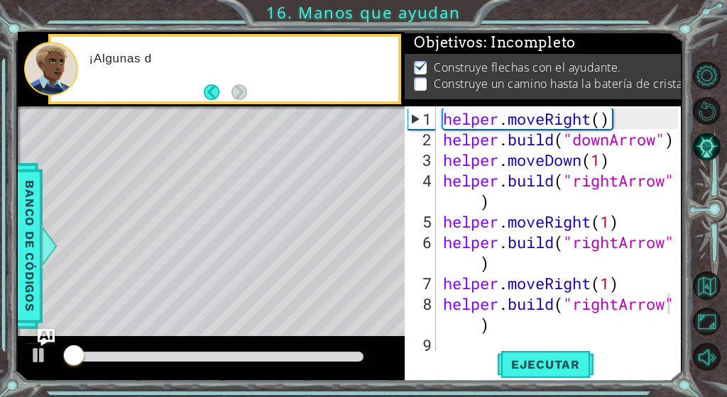
click at [443, 337] on div "Ejecutar" at bounding box center [544, 365] width 275 height 28
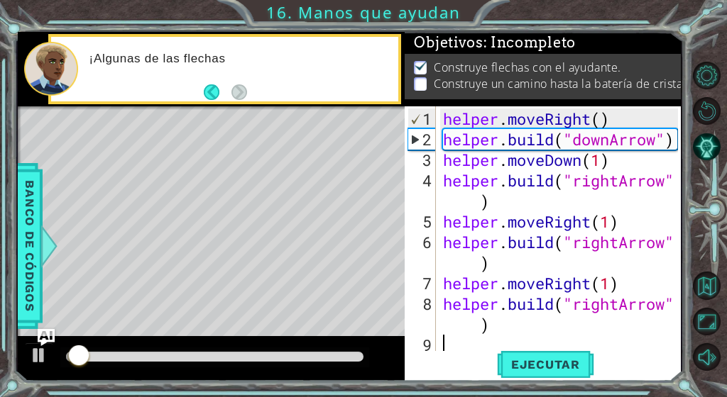
click at [442, 334] on div "helper . moveRight ( ) helper . build ( "downArrow" ) helper . moveDown ( 1 ) h…" at bounding box center [562, 253] width 244 height 288
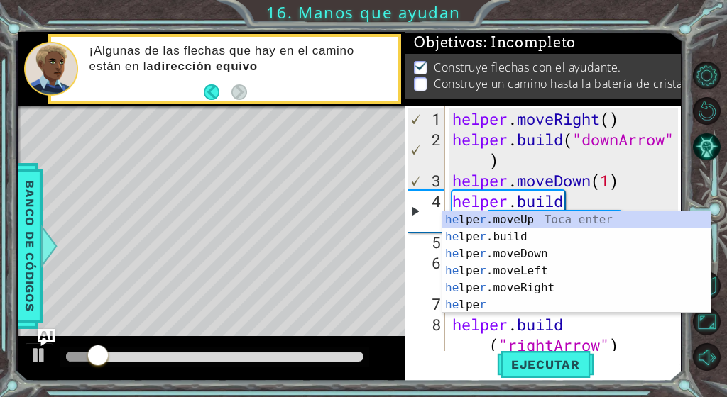
scroll to position [0, 0]
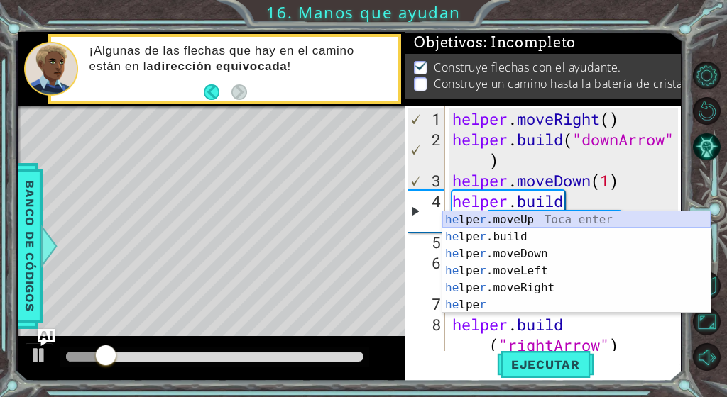
click at [507, 221] on div "he lpe r .moveUp Toca enter he lpe r .build Toca enter he lpe r .moveDown Toca …" at bounding box center [576, 279] width 268 height 136
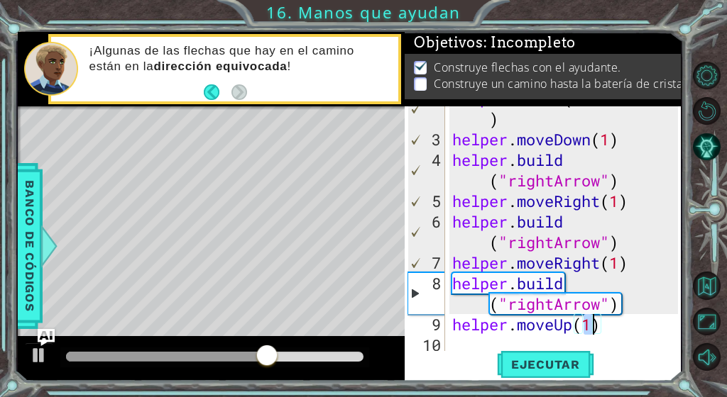
click at [567, 262] on div "helper . build ( "downArrow" ) helper . moveDown ( 1 ) helper . build ( "rightA…" at bounding box center [567, 242] width 236 height 309
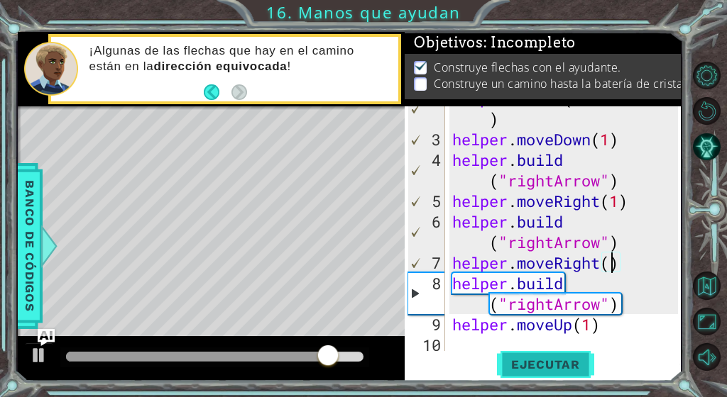
click at [561, 337] on span "Ejecutar" at bounding box center [545, 365] width 97 height 14
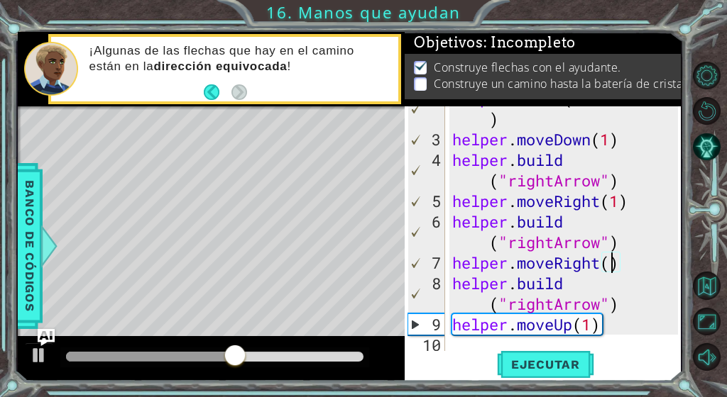
click at [567, 326] on div "helper . build ( "downArrow" ) helper . moveDown ( 1 ) helper . build ( "rightA…" at bounding box center [567, 242] width 236 height 309
click at [567, 267] on div "helper . build ( "downArrow" ) helper . moveDown ( 1 ) helper . build ( "rightA…" at bounding box center [567, 242] width 236 height 309
click at [567, 329] on div "helper . build ( "downArrow" ) helper . moveDown ( 1 ) helper . build ( "rightA…" at bounding box center [567, 242] width 236 height 309
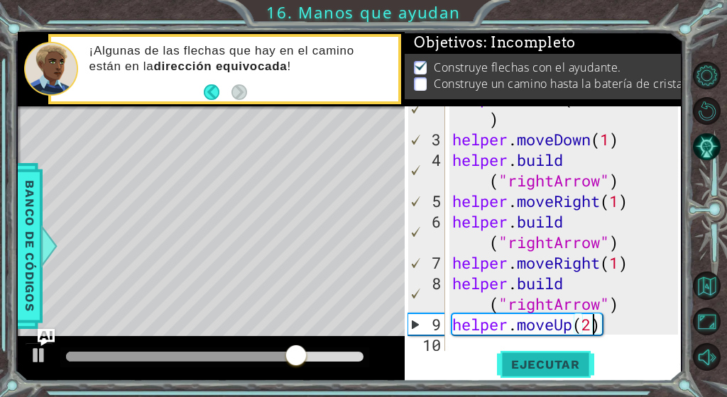
click at [567, 337] on button "Ejecutar" at bounding box center [545, 365] width 97 height 28
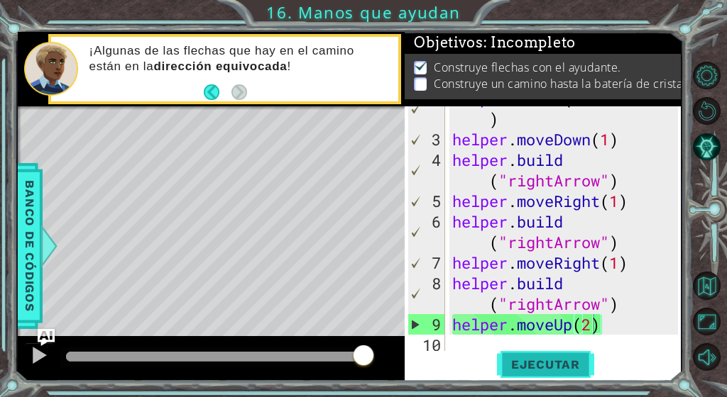
click at [541, 337] on span "Ejecutar" at bounding box center [545, 365] width 97 height 14
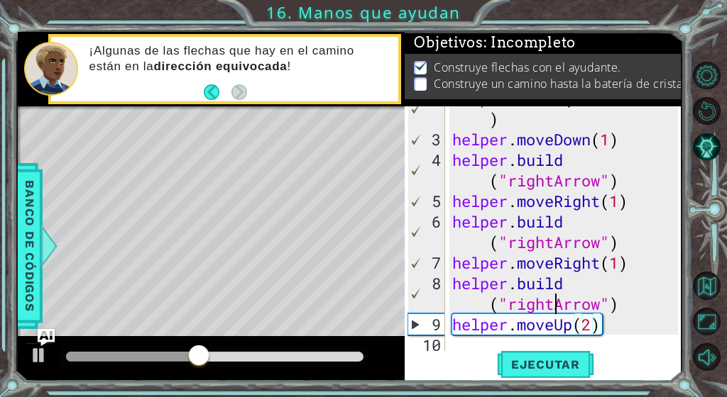
click at [553, 305] on div "helper . build ( "downArrow" ) helper . moveDown ( 1 ) helper . build ( "rightA…" at bounding box center [567, 242] width 236 height 309
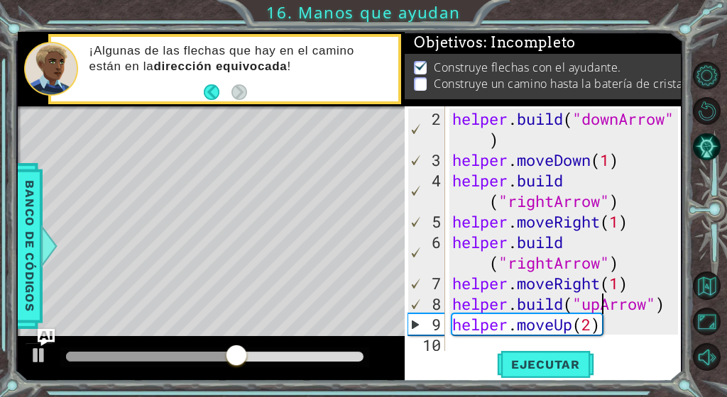
scroll to position [0, 7]
type textarea "[DOMAIN_NAME]("upArrow")"
click at [517, 337] on span "Ejecutar" at bounding box center [545, 365] width 97 height 14
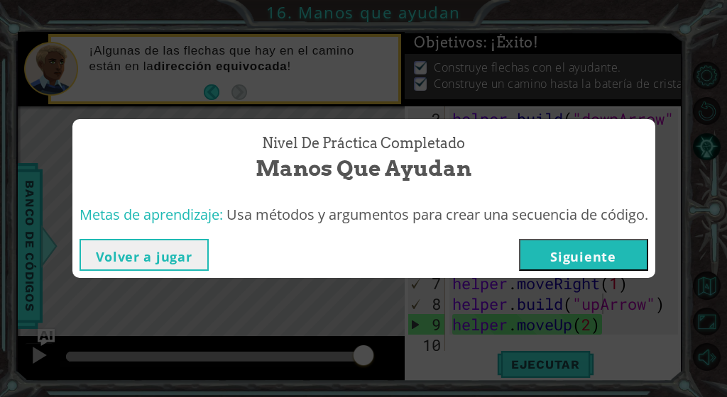
click at [101, 258] on button "Volver a jugar" at bounding box center [143, 255] width 129 height 32
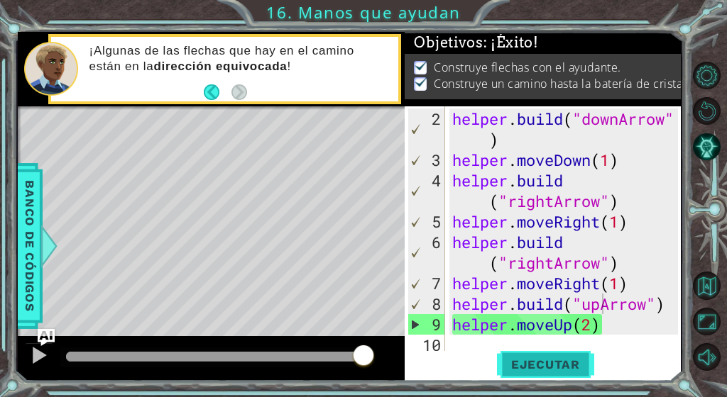
click at [535, 337] on button "Ejecutar" at bounding box center [545, 365] width 97 height 28
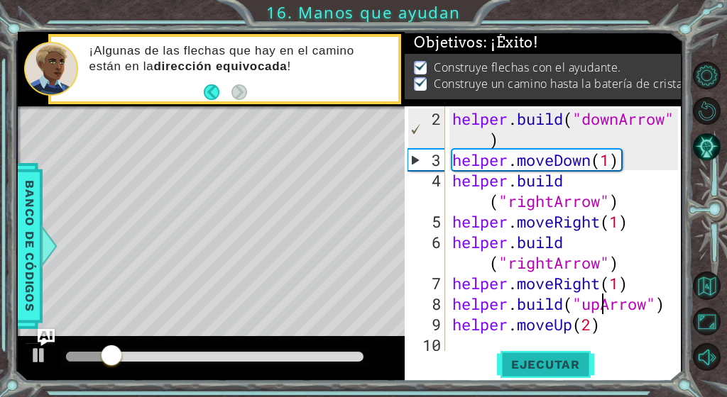
click at [536, 337] on span "Ejecutar" at bounding box center [545, 365] width 97 height 14
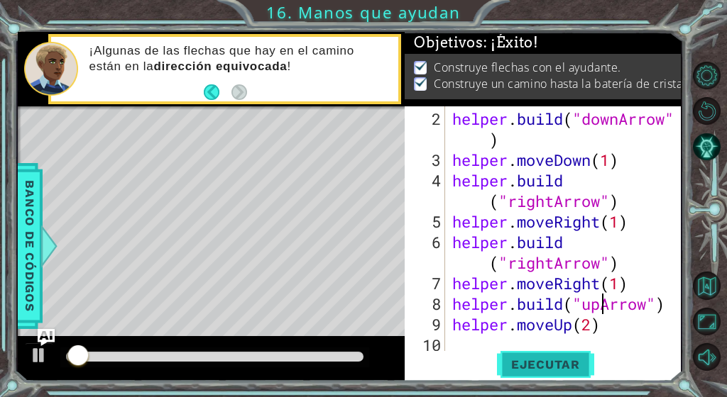
click at [536, 337] on span "Ejecutar" at bounding box center [545, 365] width 97 height 14
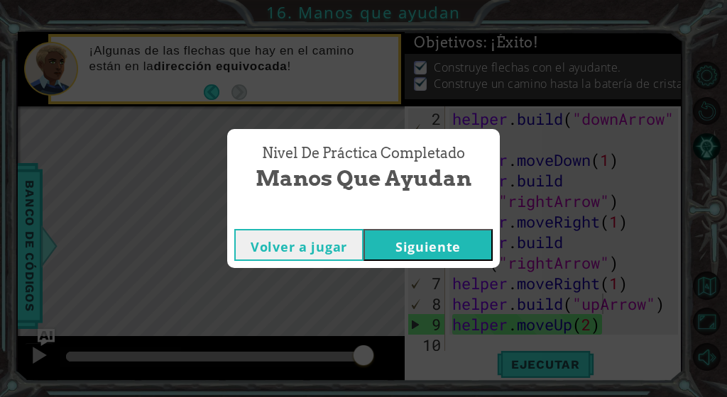
click at [418, 253] on button "Siguiente" at bounding box center [427, 245] width 129 height 32
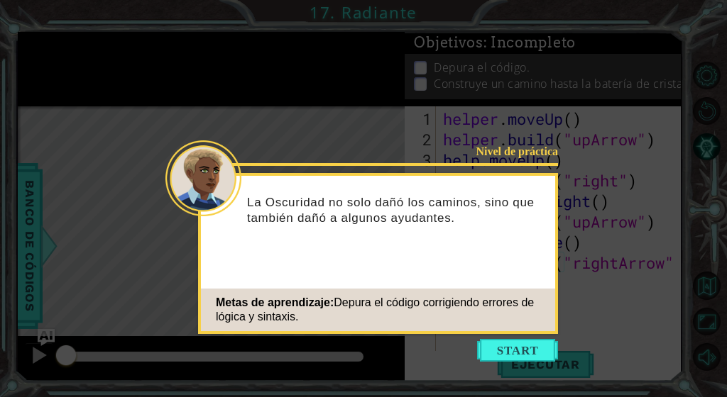
click at [504, 337] on icon at bounding box center [363, 198] width 727 height 397
click at [522, 337] on button "Start" at bounding box center [517, 350] width 81 height 23
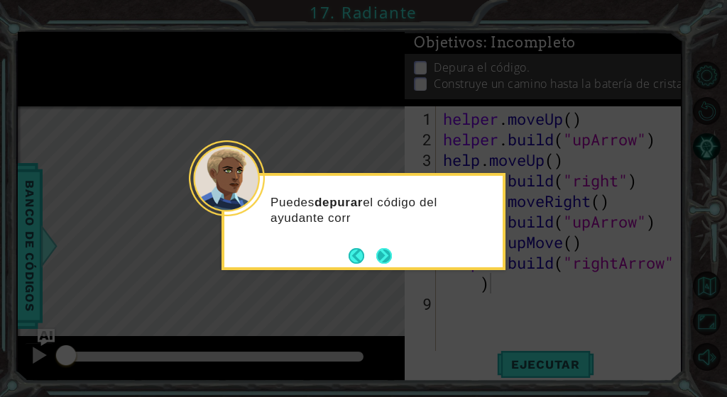
click at [379, 250] on button "Next" at bounding box center [384, 256] width 16 height 16
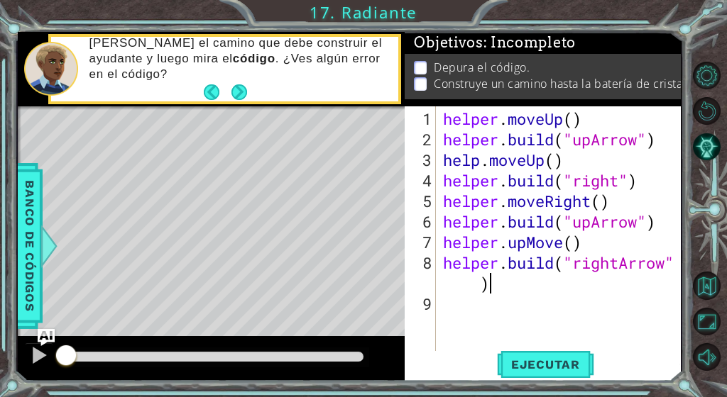
click at [446, 310] on div "helper . moveUp ( ) helper . build ( "upArrow" ) help . moveUp ( ) helper . bui…" at bounding box center [562, 253] width 244 height 288
click at [524, 337] on span "Ejecutar" at bounding box center [545, 365] width 97 height 14
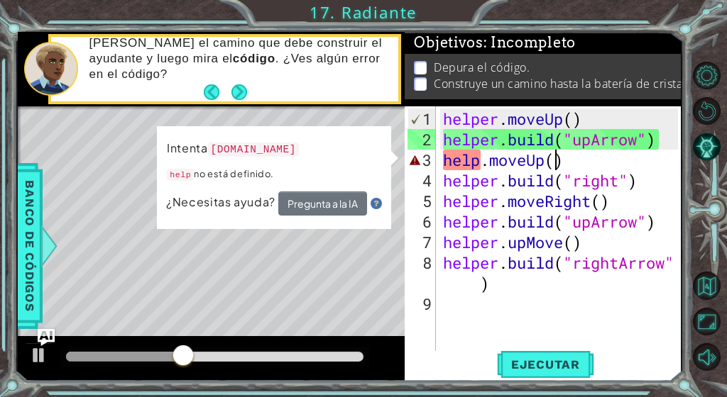
click at [556, 162] on div "helper . moveUp ( ) helper . build ( "upArrow" ) help . moveUp ( ) helper . bui…" at bounding box center [562, 253] width 244 height 288
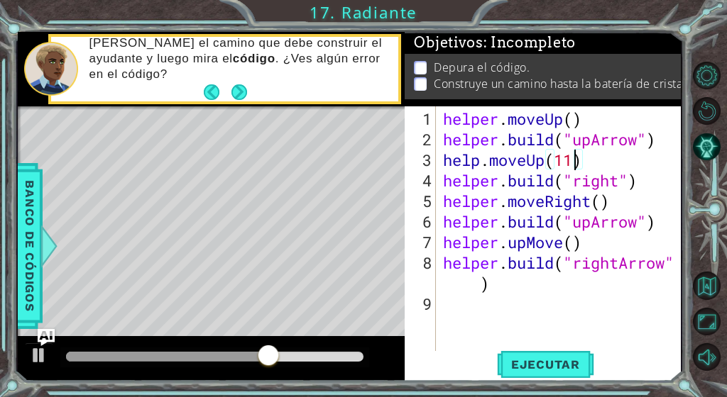
scroll to position [0, 5]
click at [567, 118] on div "helper . moveUp ( ) helper . build ( "upArrow" ) help . moveUp ( 1 ) helper . b…" at bounding box center [562, 253] width 244 height 288
click at [567, 204] on div "helper . moveUp ( 1 ) helper . build ( "upArrow" ) help . moveUp ( 1 ) helper .…" at bounding box center [562, 253] width 244 height 288
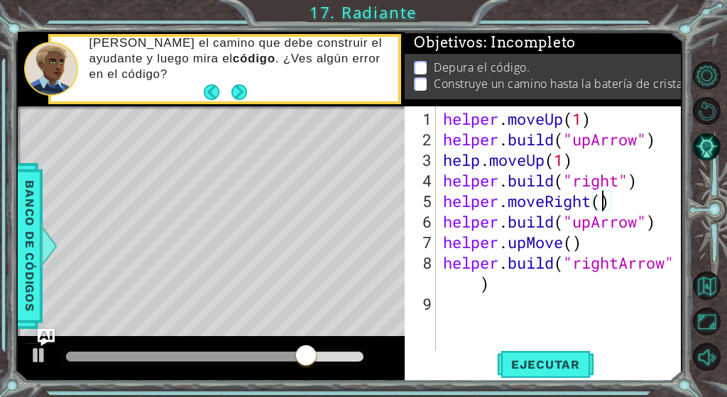
scroll to position [0, 7]
click at [567, 245] on div "helper . moveUp ( 1 ) helper . build ( "upArrow" ) help . moveUp ( 1 ) helper .…" at bounding box center [562, 253] width 244 height 288
click at [490, 163] on div "helper . moveUp ( 1 ) helper . build ( "upArrow" ) help . moveUp ( 1 ) helper .…" at bounding box center [562, 253] width 244 height 288
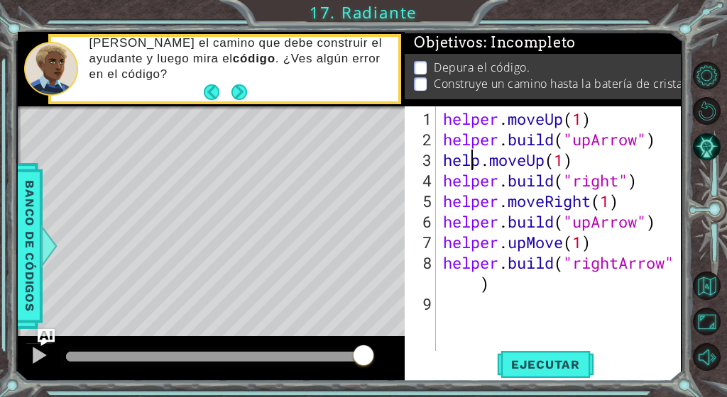
click at [469, 158] on div "helper . moveUp ( 1 ) helper . build ( "upArrow" ) help . moveUp ( 1 ) helper .…" at bounding box center [562, 253] width 244 height 288
click at [478, 158] on div "helper . moveUp ( 1 ) helper . build ( "upArrow" ) help . moveUp ( 1 ) helper .…" at bounding box center [562, 253] width 244 height 288
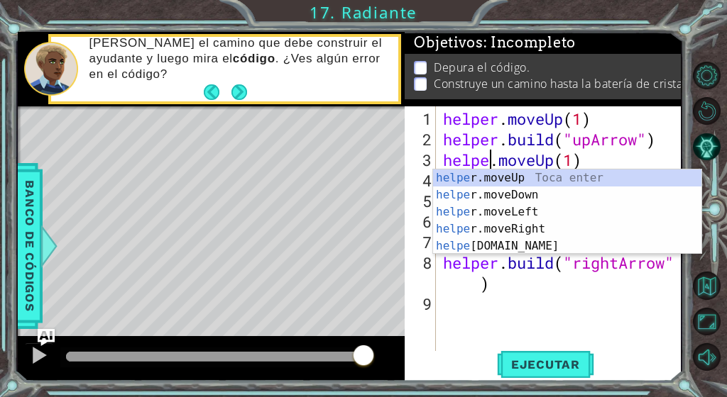
scroll to position [0, 3]
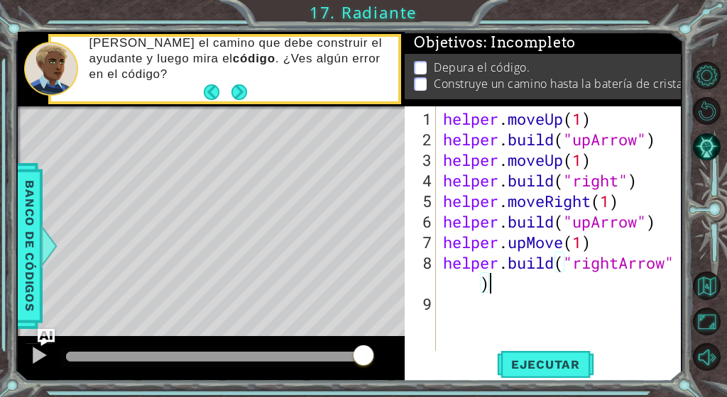
click at [562, 280] on div "helper . moveUp ( 1 ) helper . build ( "upArrow" ) helper . moveUp ( 1 ) helper…" at bounding box center [562, 253] width 244 height 288
click at [530, 337] on span "Ejecutar" at bounding box center [545, 365] width 97 height 14
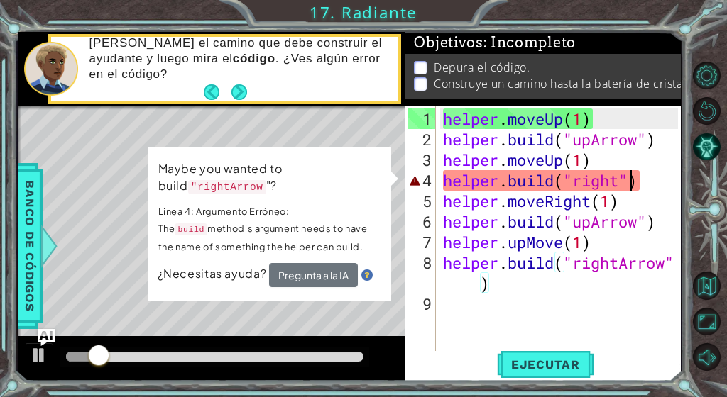
click at [567, 185] on div "helper . moveUp ( 1 ) helper . build ( "upArrow" ) helper . moveUp ( 1 ) helper…" at bounding box center [562, 253] width 244 height 288
click at [567, 182] on div "helper . moveUp ( 1 ) helper . build ( "upArrow" ) helper . moveUp ( 1 ) helper…" at bounding box center [562, 253] width 244 height 288
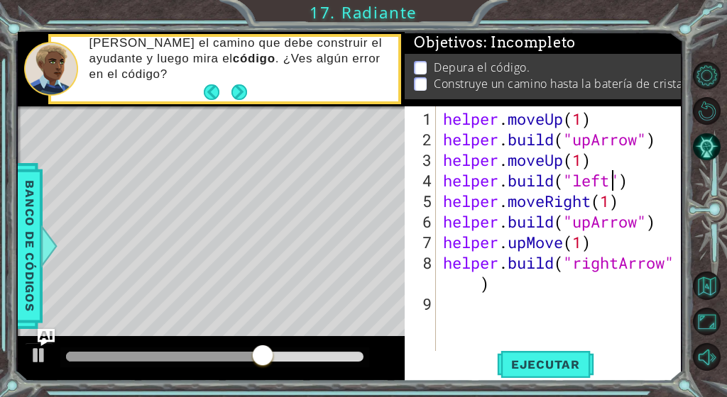
scroll to position [0, 8]
click at [553, 337] on button "Ejecutar" at bounding box center [545, 365] width 97 height 28
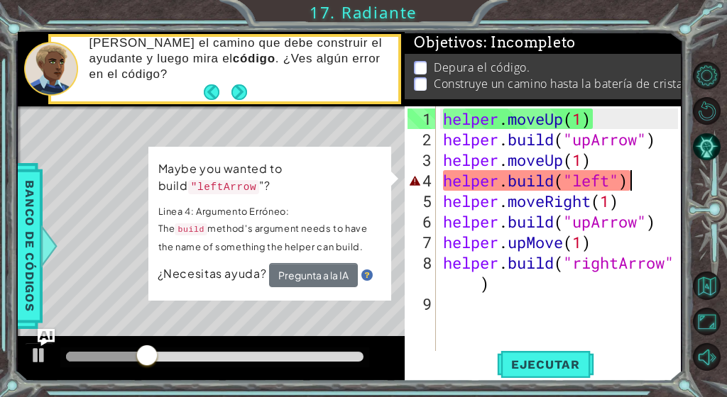
click at [567, 171] on div "helper . moveUp ( 1 ) helper . build ( "upArrow" ) helper . moveUp ( 1 ) helper…" at bounding box center [562, 253] width 244 height 288
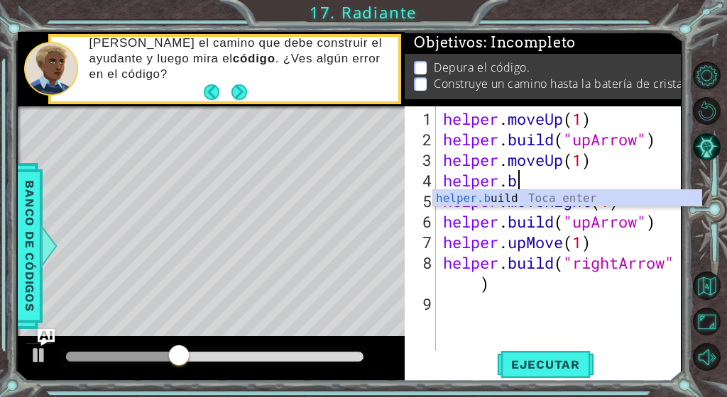
scroll to position [0, 2]
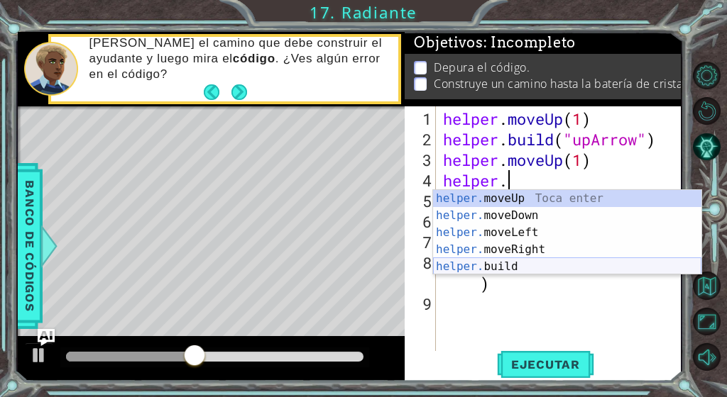
click at [504, 271] on div "helper. moveUp Toca enter helper. moveDown Toca enter helper. moveLeft Toca ent…" at bounding box center [567, 249] width 268 height 119
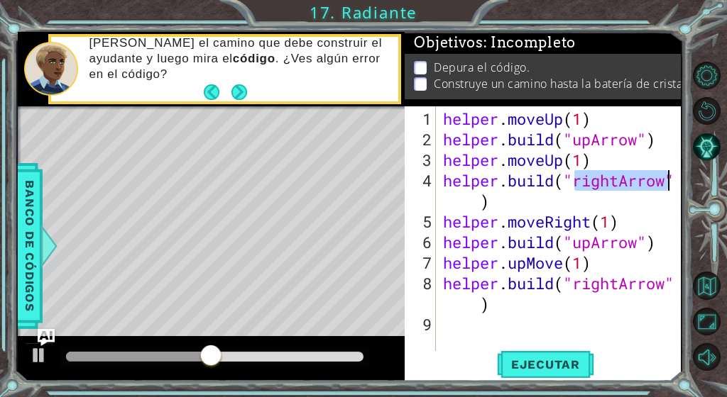
click at [567, 182] on div "helper . moveUp ( 1 ) helper . build ( "upArrow" ) helper . moveUp ( 1 ) helper…" at bounding box center [562, 253] width 244 height 288
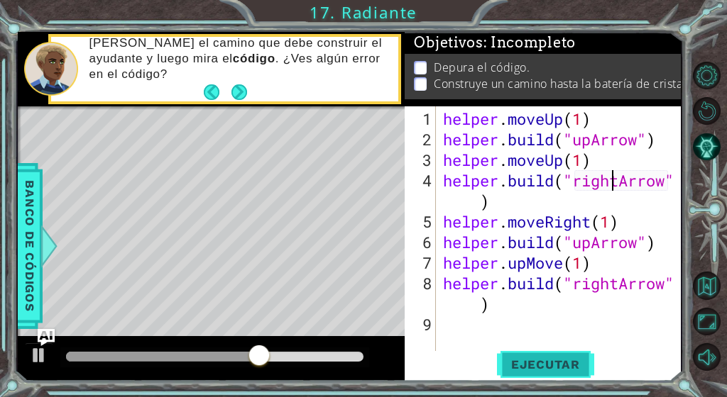
click at [549, 337] on button "Ejecutar" at bounding box center [545, 365] width 97 height 28
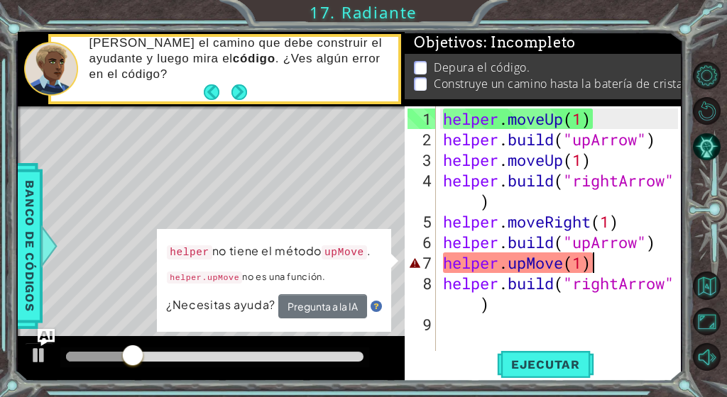
click at [567, 266] on div "helper . moveUp ( 1 ) helper . build ( "upArrow" ) helper . moveUp ( 1 ) helper…" at bounding box center [562, 253] width 244 height 288
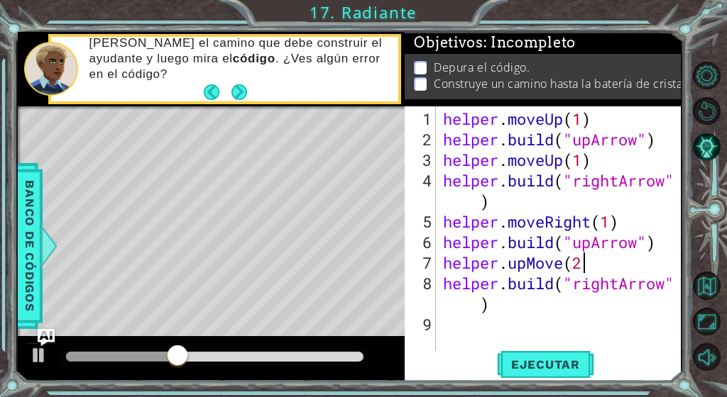
scroll to position [0, 6]
click at [524, 337] on span "Ejecutar" at bounding box center [545, 365] width 97 height 14
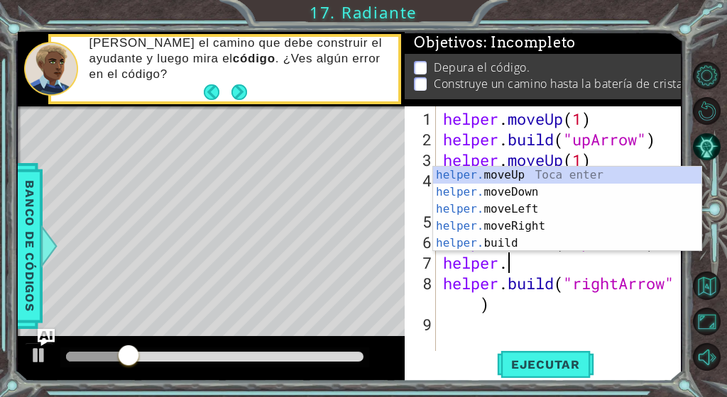
scroll to position [0, 2]
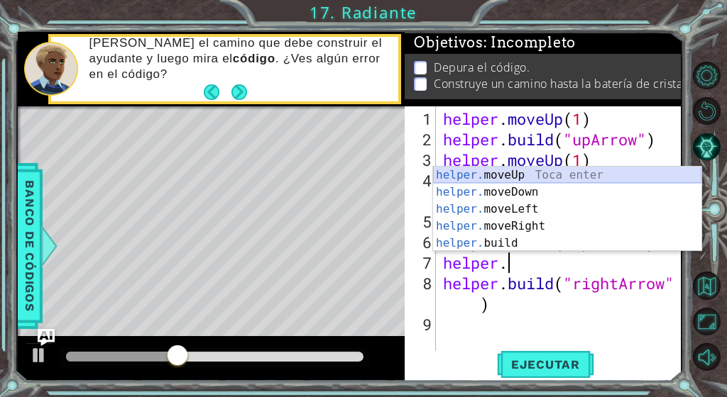
click at [524, 177] on div "helper. moveUp Toca enter helper. moveDown Toca enter helper. moveLeft Toca ent…" at bounding box center [567, 226] width 268 height 119
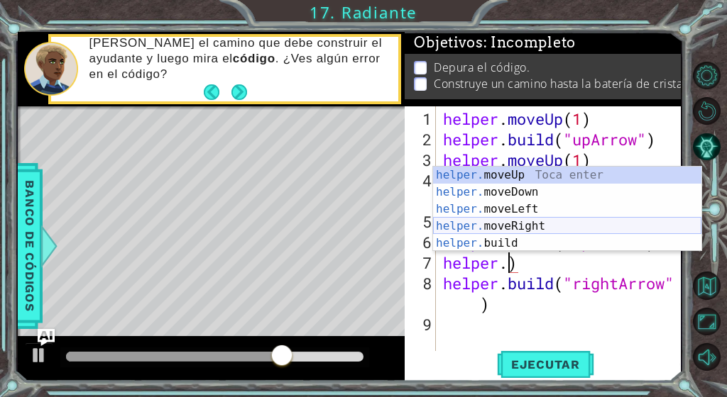
click at [544, 226] on div "helper. moveUp Toca enter helper. moveDown Toca enter helper. moveLeft Toca ent…" at bounding box center [567, 226] width 268 height 119
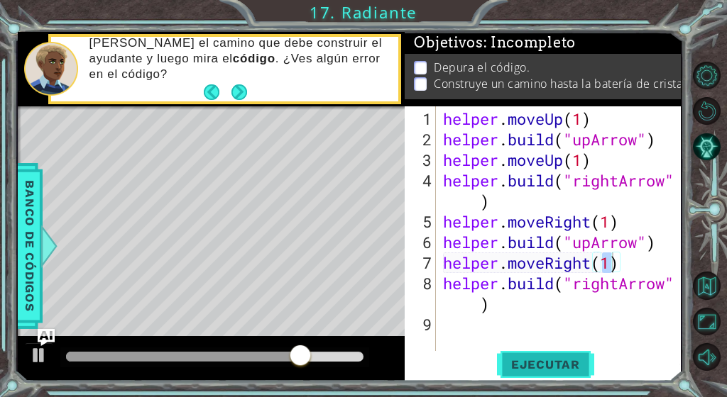
click at [553, 337] on span "Ejecutar" at bounding box center [545, 365] width 97 height 14
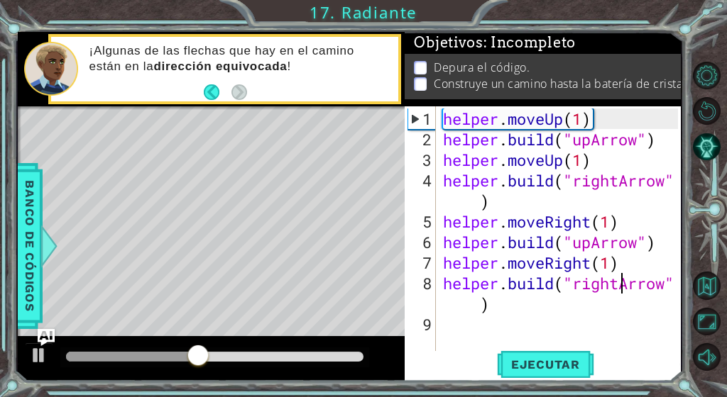
click at [567, 287] on div "helper . moveUp ( 1 ) helper . build ( "upArrow" ) helper . moveUp ( 1 ) helper…" at bounding box center [562, 253] width 244 height 288
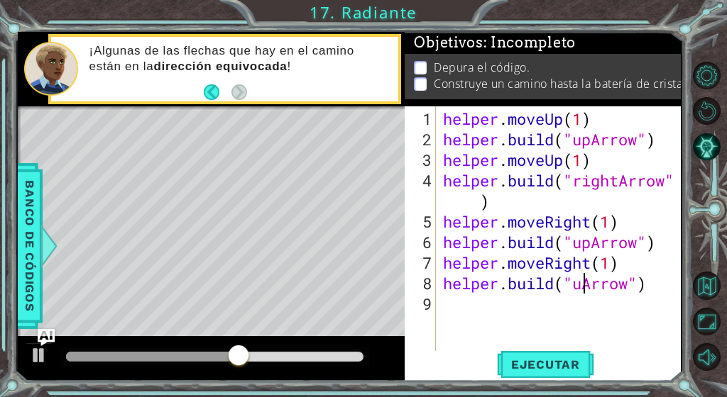
scroll to position [0, 7]
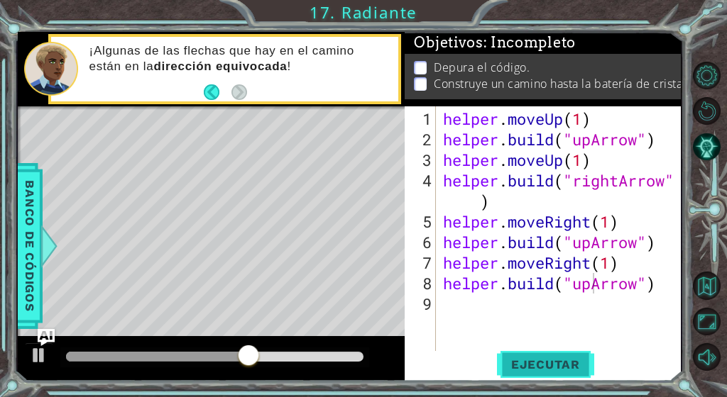
click at [565, 337] on span "Ejecutar" at bounding box center [545, 365] width 97 height 14
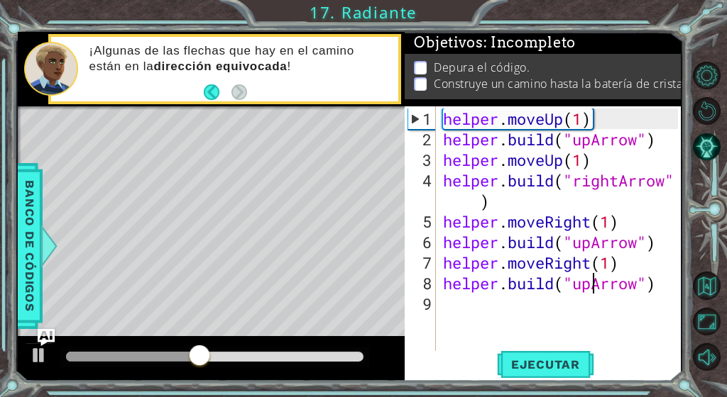
click at [567, 258] on div "helper . moveUp ( 1 ) helper . build ( "upArrow" ) helper . moveUp ( 1 ) helper…" at bounding box center [562, 253] width 244 height 288
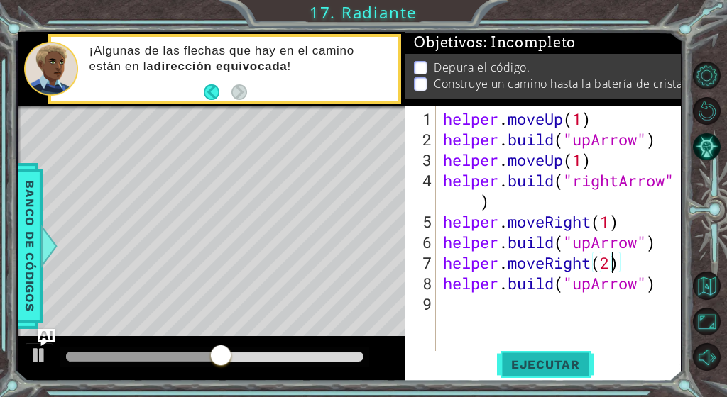
click at [544, 337] on span "Ejecutar" at bounding box center [545, 365] width 97 height 14
click at [567, 282] on div "helper . moveUp ( 1 ) helper . build ( "upArrow" ) helper . moveUp ( 1 ) helper…" at bounding box center [562, 253] width 244 height 288
type textarea "[DOMAIN_NAME]("upArrow")"
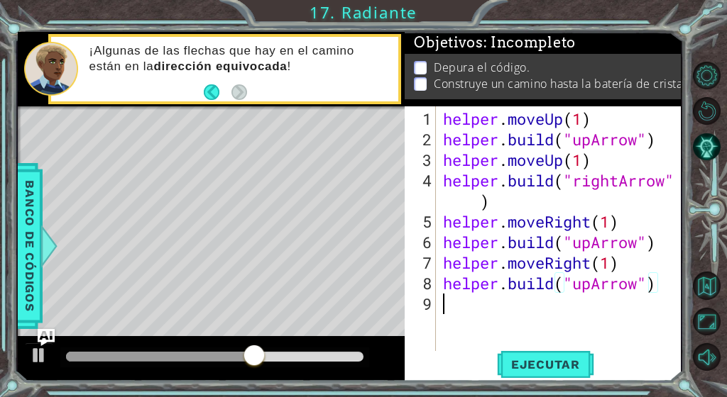
click at [453, 307] on div "helper . moveUp ( 1 ) helper . build ( "upArrow" ) helper . moveUp ( 1 ) helper…" at bounding box center [562, 253] width 244 height 288
drag, startPoint x: 346, startPoint y: 353, endPoint x: 250, endPoint y: 343, distance: 95.7
click at [250, 337] on div at bounding box center [211, 358] width 387 height 45
drag, startPoint x: 250, startPoint y: 343, endPoint x: 244, endPoint y: 348, distance: 8.1
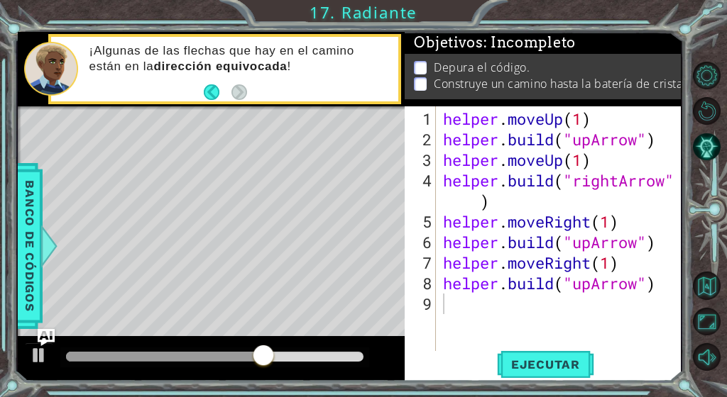
click at [224, 337] on div at bounding box center [211, 358] width 387 height 45
click at [567, 287] on div "helper . moveUp ( 1 ) helper . build ( "upArrow" ) helper . moveUp ( 1 ) helper…" at bounding box center [562, 253] width 244 height 288
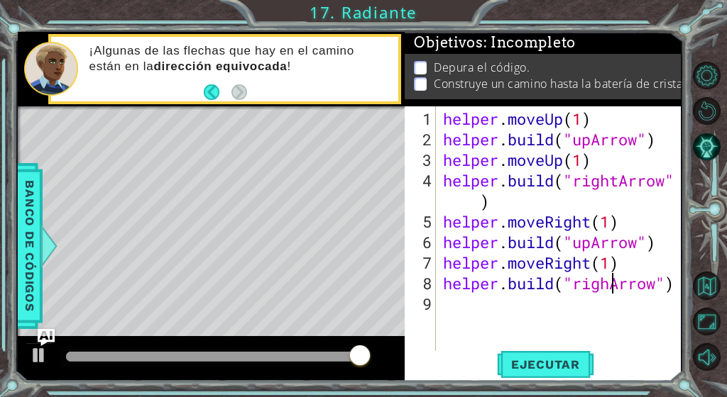
type textarea "[DOMAIN_NAME]("rightArrow")"
click at [444, 326] on div "helper . moveUp ( 1 ) helper . build ( "upArrow" ) helper . moveUp ( 1 ) helper…" at bounding box center [562, 253] width 244 height 288
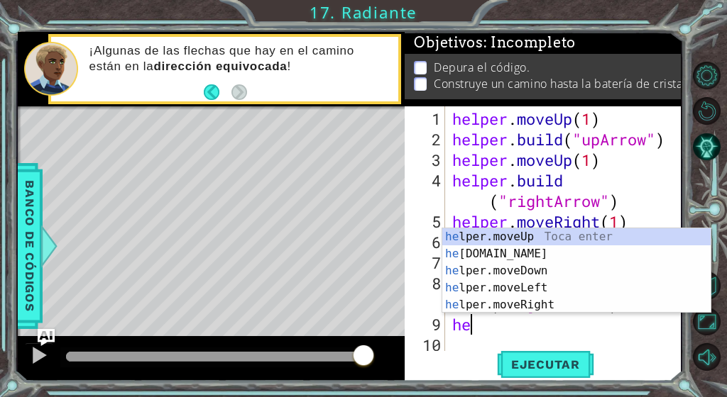
scroll to position [0, 1]
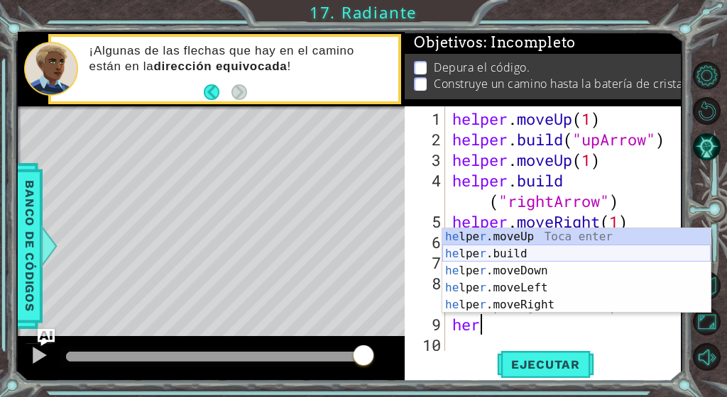
click at [491, 249] on div "he lpe r .moveUp Toca enter he lpe r .build Toca enter he lpe r .moveDown Toca …" at bounding box center [576, 287] width 268 height 119
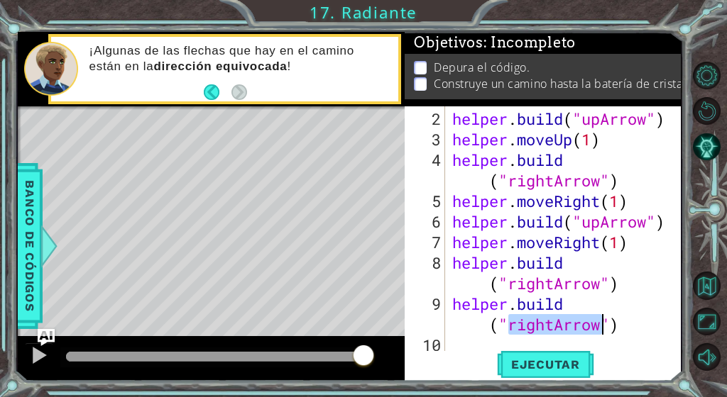
scroll to position [21, 0]
click at [553, 322] on div "helper . build ( "upArrow" ) helper . moveUp ( 1 ) helper . build ( "rightArrow…" at bounding box center [566, 253] width 235 height 288
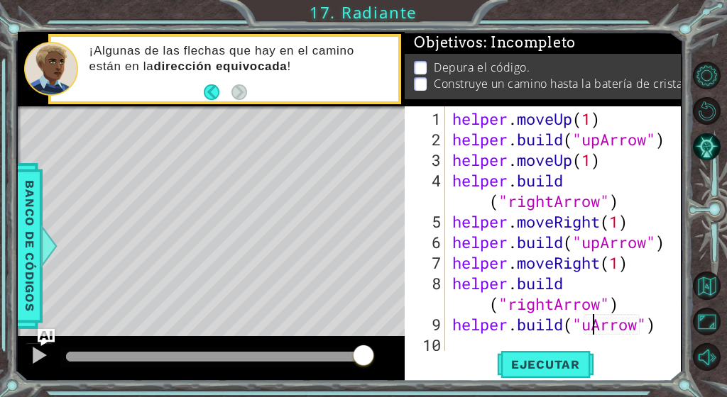
scroll to position [0, 7]
click at [544, 337] on button "Ejecutar" at bounding box center [545, 365] width 97 height 28
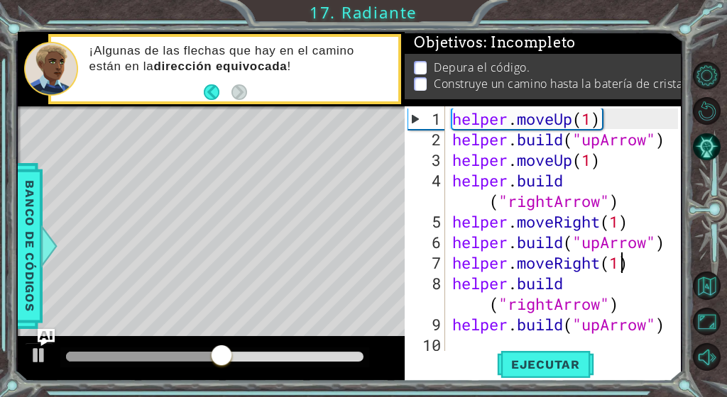
click at [567, 265] on div "helper . moveUp ( 1 ) helper . build ( "upArrow" ) helper . moveUp ( 1 ) helper…" at bounding box center [566, 253] width 235 height 288
click at [567, 300] on div "helper . moveUp ( 1 ) helper . build ( "upArrow" ) helper . moveUp ( 1 ) helper…" at bounding box center [566, 253] width 235 height 288
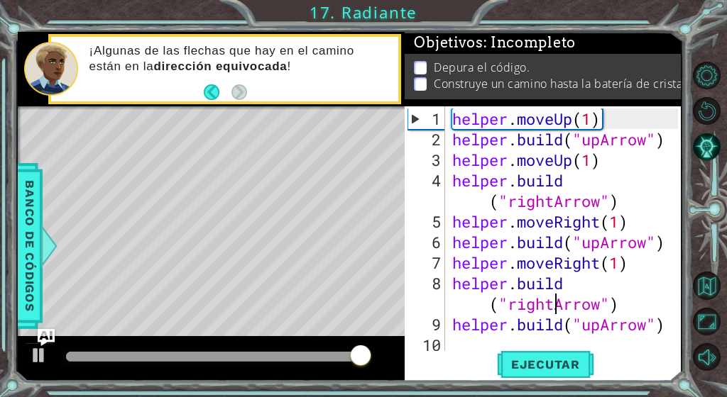
click at [554, 299] on div "helper . moveUp ( 1 ) helper . build ( "upArrow" ) helper . moveUp ( 1 ) helper…" at bounding box center [566, 253] width 235 height 288
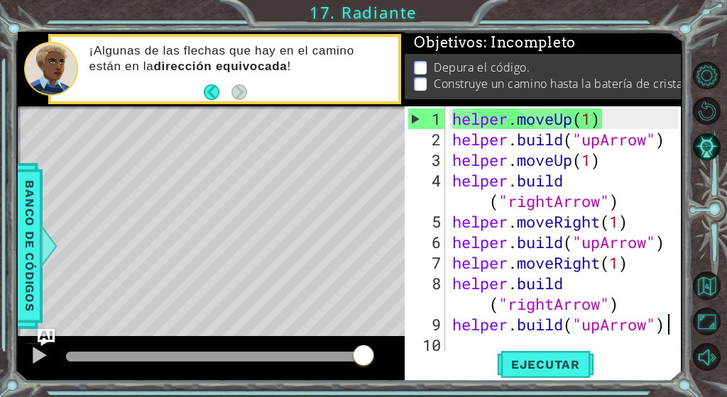
click at [567, 320] on div "helper . moveUp ( 1 ) helper . build ( "upArrow" ) helper . moveUp ( 1 ) helper…" at bounding box center [566, 253] width 235 height 288
click at [567, 302] on div "helper . moveUp ( 1 ) helper . build ( "upArrow" ) helper . moveUp ( 1 ) helper…" at bounding box center [566, 253] width 235 height 288
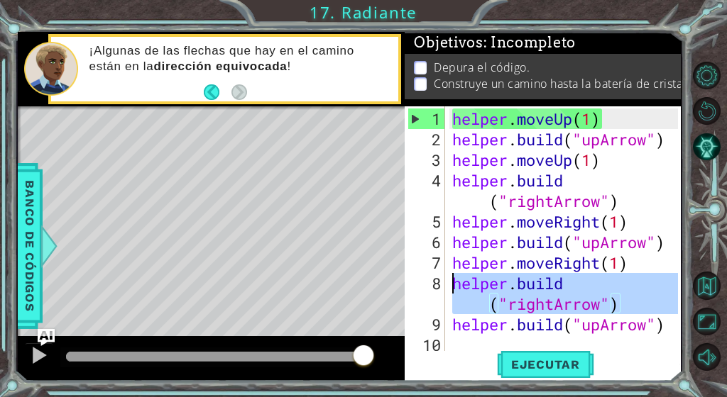
click at [438, 284] on div "8" at bounding box center [426, 293] width 38 height 41
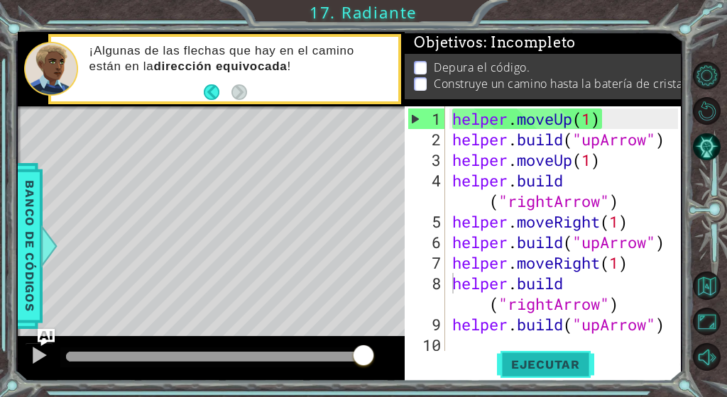
click at [561, 337] on span "Ejecutar" at bounding box center [545, 365] width 97 height 14
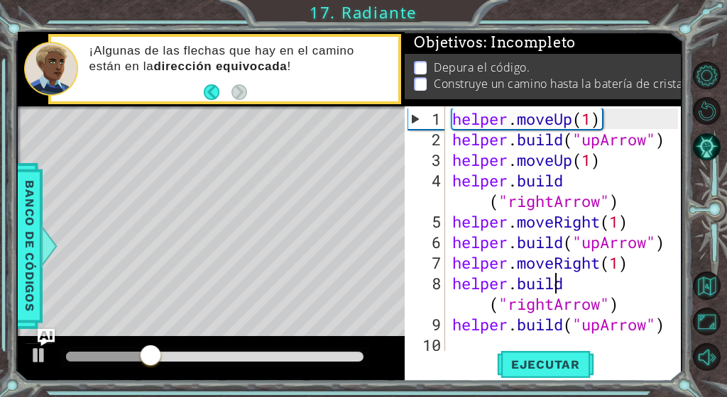
click at [561, 289] on div "helper . moveUp ( 1 ) helper . build ( "upArrow" ) helper . moveUp ( 1 ) helper…" at bounding box center [566, 253] width 235 height 288
click at [567, 288] on div "helper . moveUp ( 1 ) helper . build ( "upArrow" ) helper . moveUp ( 1 ) helper…" at bounding box center [566, 253] width 235 height 288
click at [563, 287] on div "helper . moveUp ( 1 ) helper . build ( "upArrow" ) helper . moveUp ( 1 ) helper…" at bounding box center [566, 253] width 235 height 288
click at [567, 238] on div "helper . moveUp ( 1 ) helper . build ( "upArrow" ) helper . moveUp ( 1 ) helper…" at bounding box center [566, 253] width 235 height 288
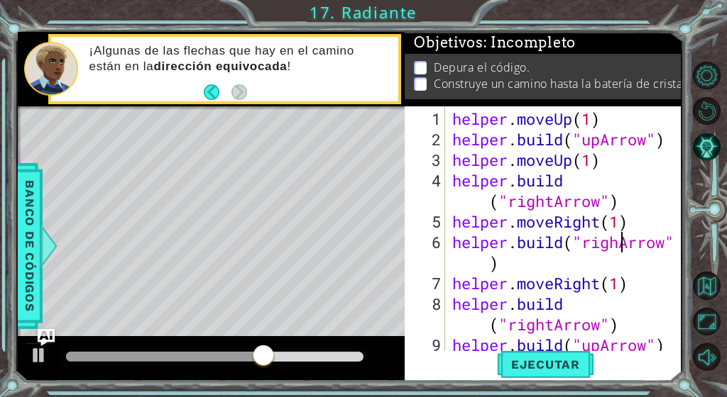
scroll to position [0, 9]
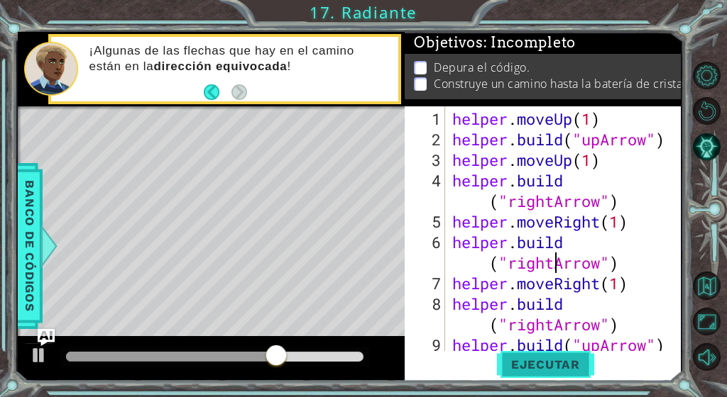
click at [548, 337] on button "Ejecutar" at bounding box center [545, 365] width 97 height 28
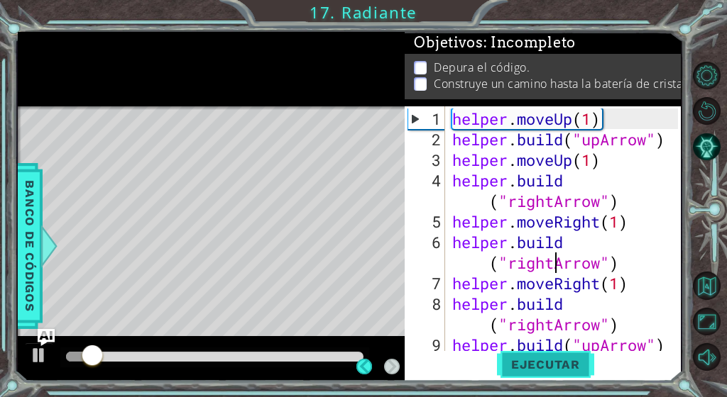
scroll to position [0, 0]
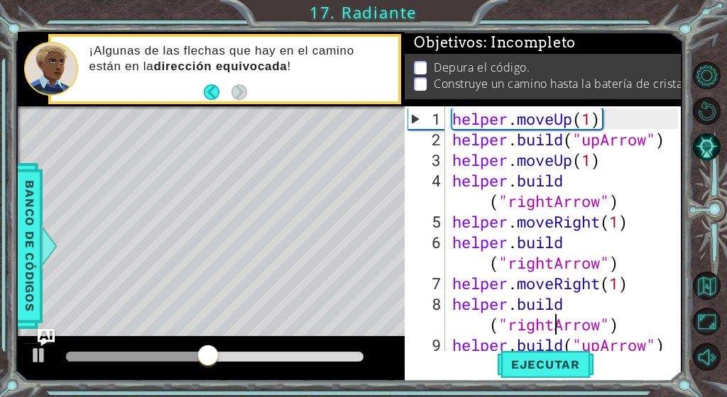
click at [556, 324] on div "helper . moveUp ( 1 ) helper . build ( "upArrow" ) helper . moveUp ( 1 ) helper…" at bounding box center [566, 253] width 235 height 288
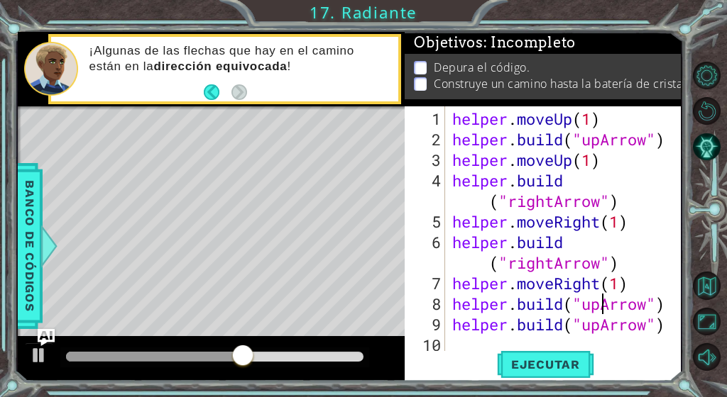
scroll to position [0, 7]
click at [567, 322] on div "helper . moveUp ( 1 ) helper . build ( "upArrow" ) helper . moveUp ( 1 ) helper…" at bounding box center [566, 253] width 235 height 288
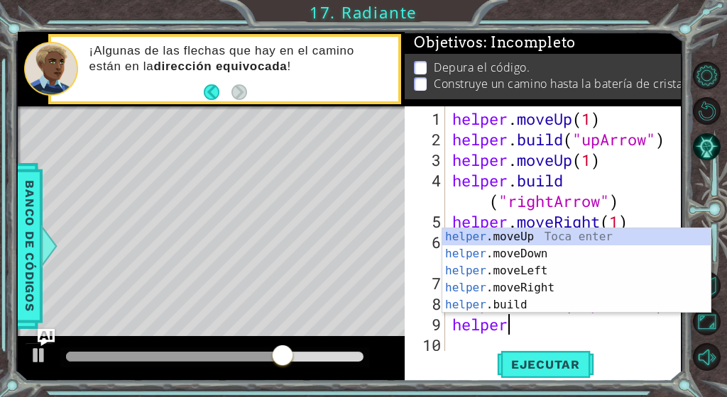
scroll to position [0, 1]
type textarea "h"
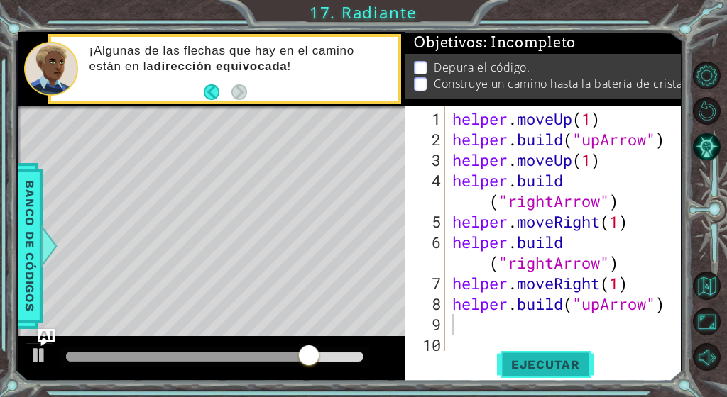
click at [567, 337] on span "Ejecutar" at bounding box center [545, 365] width 97 height 14
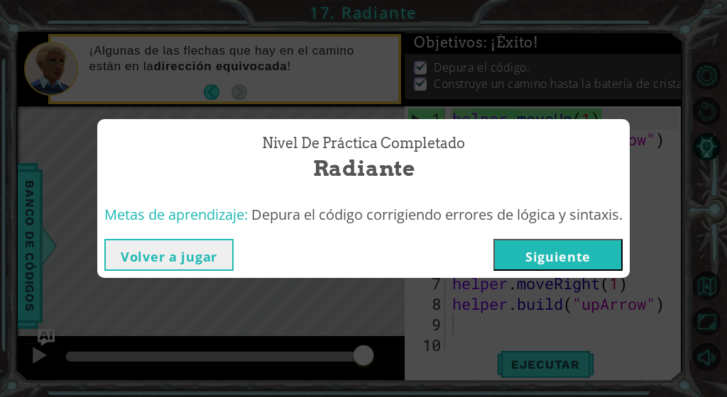
click at [197, 257] on button "Volver a jugar" at bounding box center [168, 255] width 129 height 32
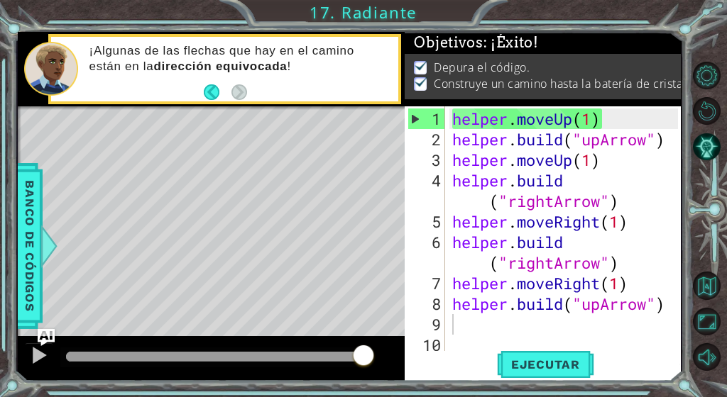
drag, startPoint x: 349, startPoint y: 352, endPoint x: 477, endPoint y: 351, distance: 127.7
click at [469, 337] on div "1 ההההההההההההההההההההההההההההההההההההההההההההההההההההההההההההההההההההההההההההה…" at bounding box center [349, 207] width 663 height 350
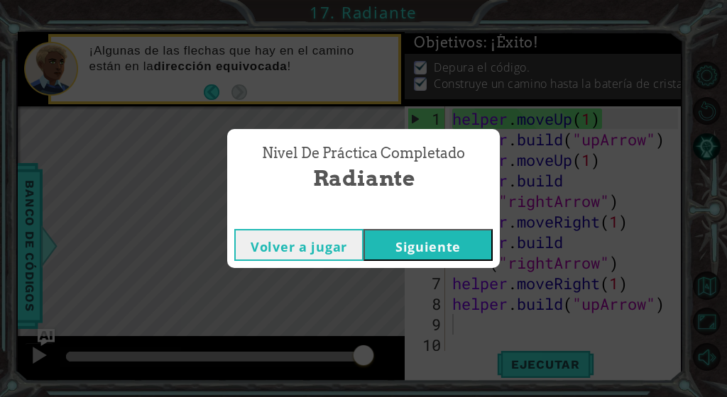
click at [403, 239] on button "Siguiente" at bounding box center [427, 245] width 129 height 32
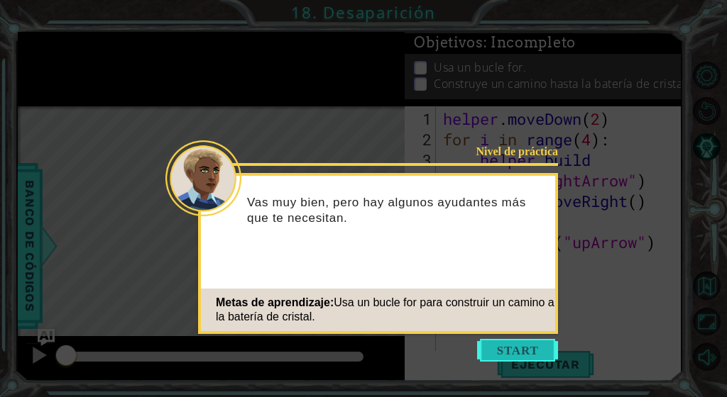
click at [501, 337] on button "Start" at bounding box center [517, 350] width 81 height 23
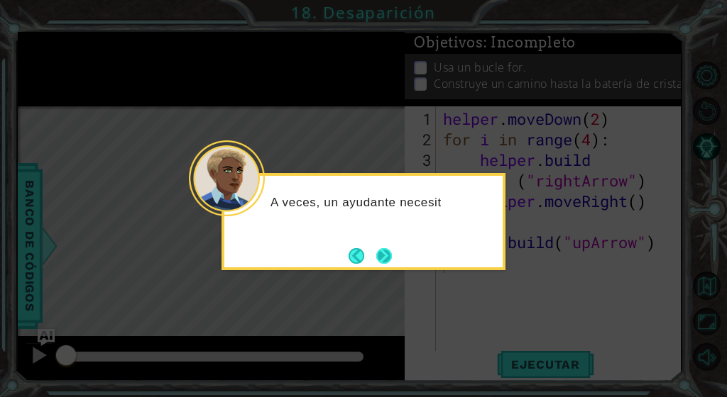
click at [385, 251] on button "Next" at bounding box center [384, 256] width 16 height 16
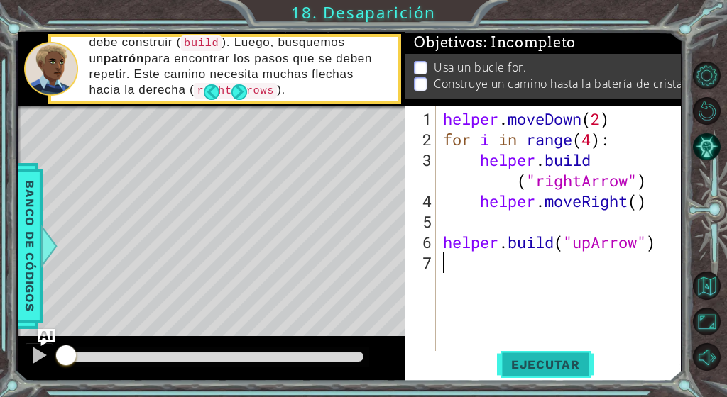
click at [549, 337] on span "Ejecutar" at bounding box center [545, 365] width 97 height 14
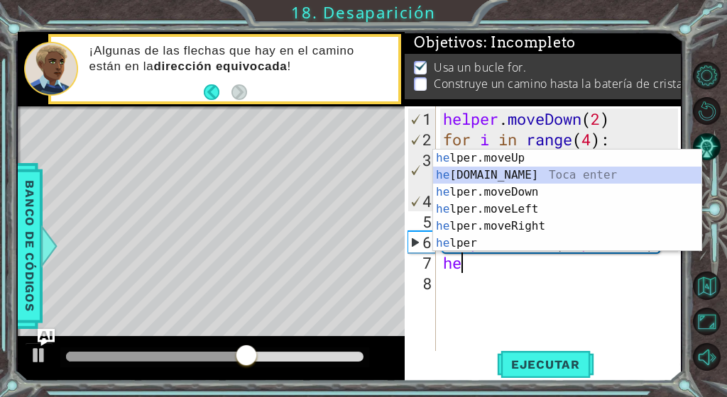
click at [485, 173] on div "he lper.moveUp Toca enter he [DOMAIN_NAME] Toca enter he lper.moveDown Toca ent…" at bounding box center [567, 218] width 268 height 136
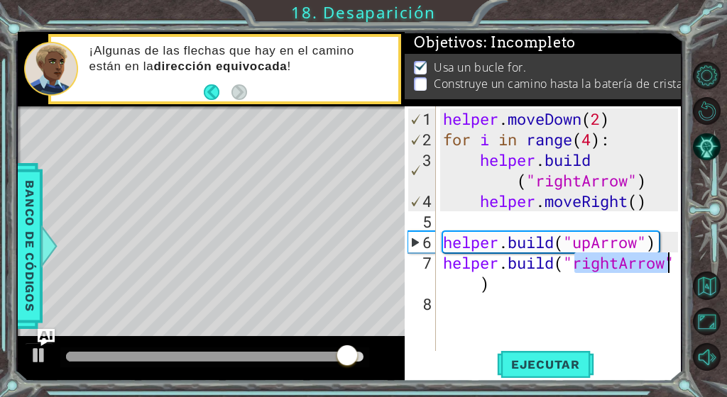
click at [558, 267] on div "helper . moveDown ( 2 ) for i in range ( 4 ) : helper . build ( "rightArrow" ) …" at bounding box center [562, 253] width 244 height 288
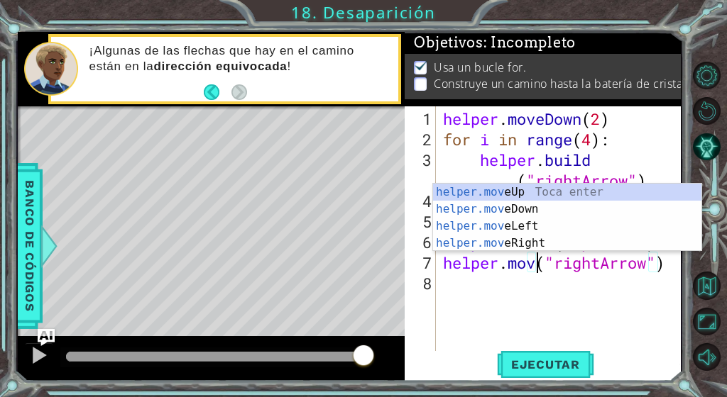
scroll to position [0, 5]
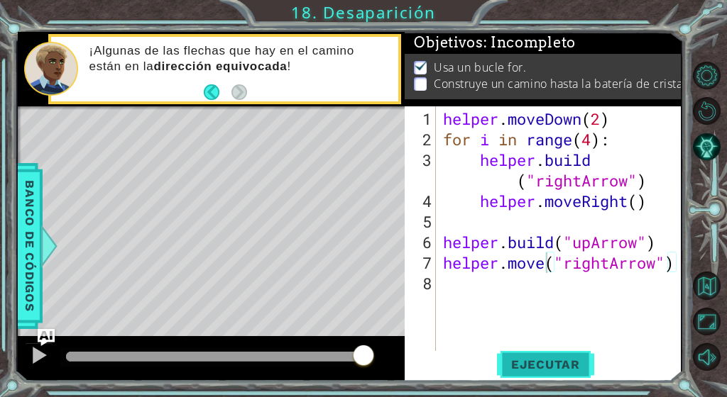
click at [558, 337] on span "Ejecutar" at bounding box center [545, 365] width 97 height 14
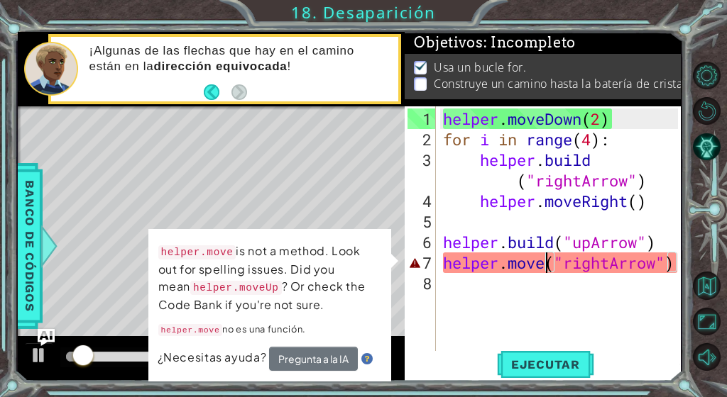
click at [567, 265] on div "helper.move("rightArrow") 1 2 3 4 5 6 7 8 helper . moveDown ( 2 ) for i in rang…" at bounding box center [541, 243] width 275 height 275
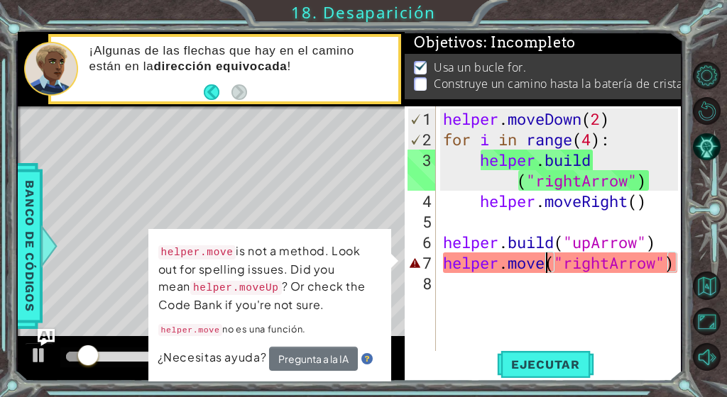
click at [567, 263] on div "helper . moveDown ( 2 ) for i in range ( 4 ) : helper . build ( "rightArrow" ) …" at bounding box center [562, 253] width 244 height 288
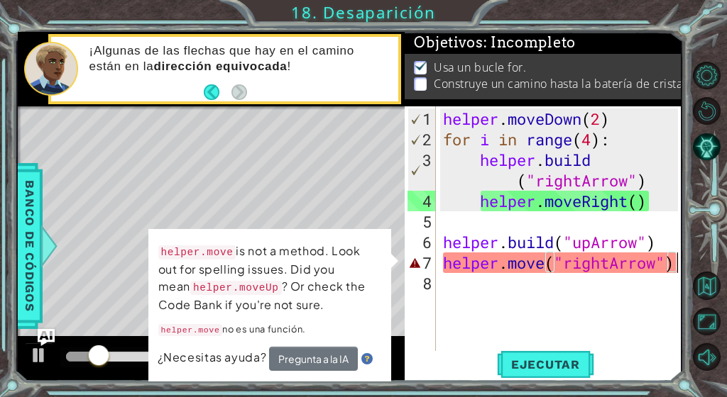
click at [567, 263] on div "helper . moveDown ( 2 ) for i in range ( 4 ) : helper . build ( "rightArrow" ) …" at bounding box center [562, 253] width 244 height 288
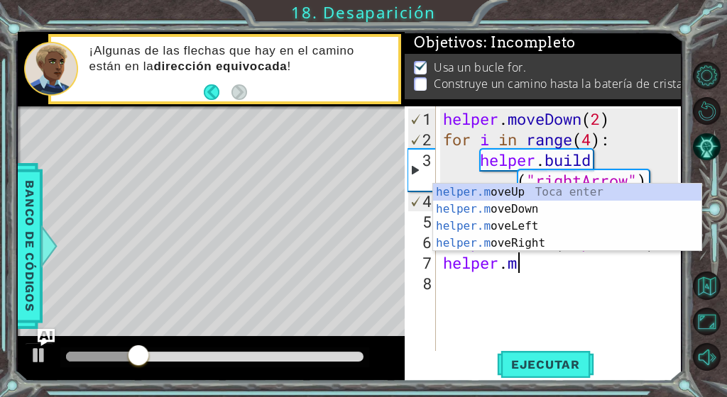
scroll to position [0, 2]
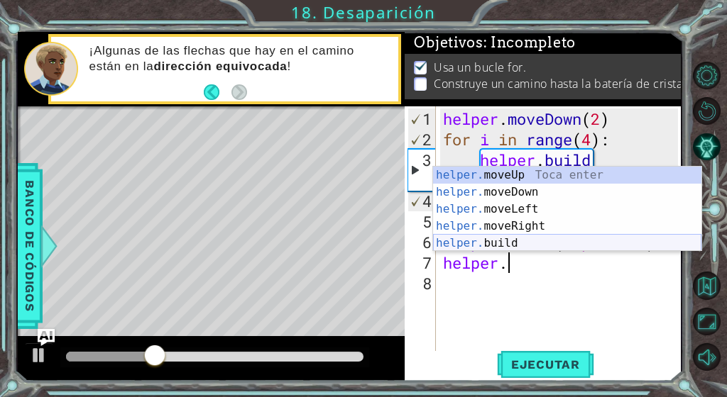
click at [549, 244] on div "helper. moveUp Toca enter helper. moveDown Toca enter helper. moveLeft Toca ent…" at bounding box center [567, 226] width 268 height 119
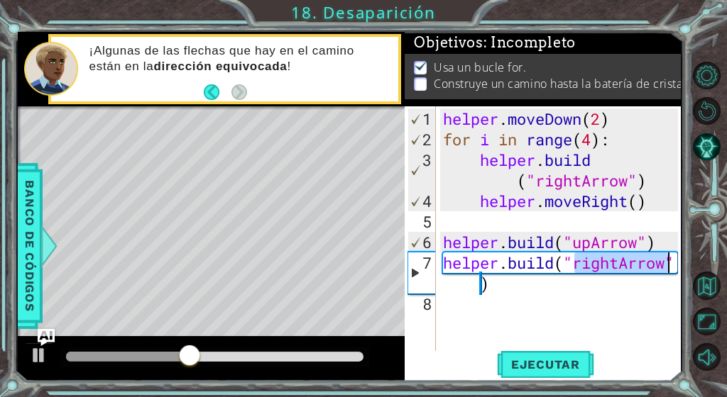
click at [567, 263] on div "helper . moveDown ( 2 ) for i in range ( 4 ) : helper . build ( "rightArrow" ) …" at bounding box center [562, 253] width 244 height 288
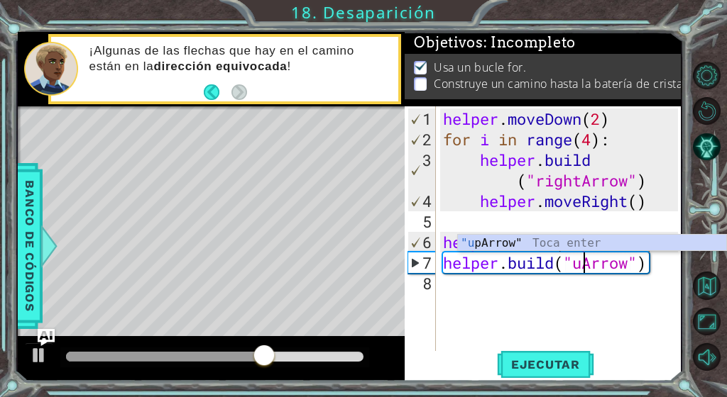
scroll to position [0, 7]
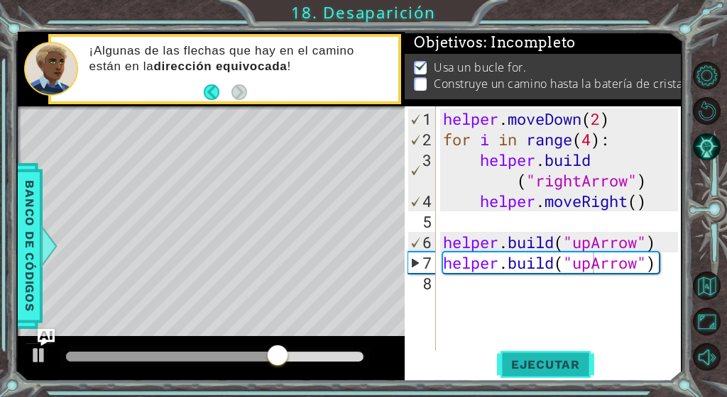
click at [523, 337] on button "Ejecutar" at bounding box center [545, 365] width 97 height 28
click at [567, 253] on div "helper . moveDown ( 2 ) for i in range ( 4 ) : helper . build ( "rightArrow" ) …" at bounding box center [562, 253] width 244 height 288
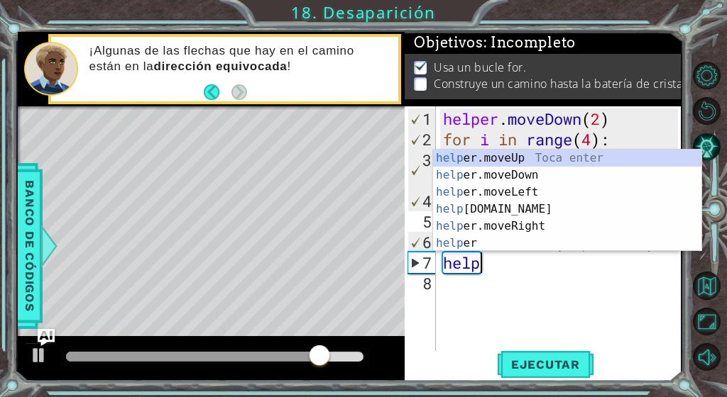
scroll to position [0, 0]
type textarea "h"
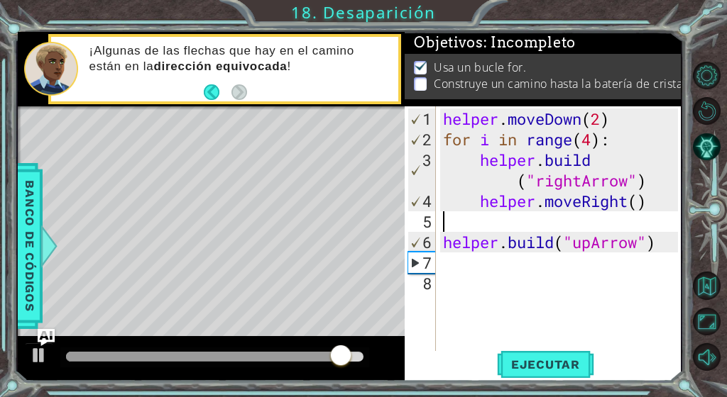
click at [478, 226] on div "helper . moveDown ( 2 ) for i in range ( 4 ) : helper . build ( "rightArrow" ) …" at bounding box center [562, 253] width 244 height 288
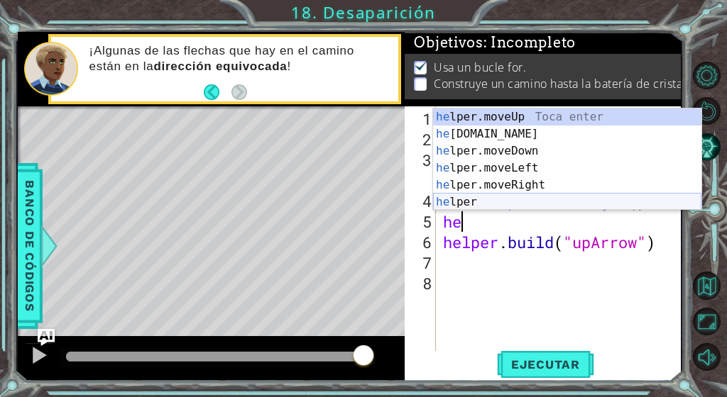
click at [468, 198] on div "he lper.moveUp Toca enter he [DOMAIN_NAME] Toca enter he lper.moveDown Toca ent…" at bounding box center [567, 177] width 268 height 136
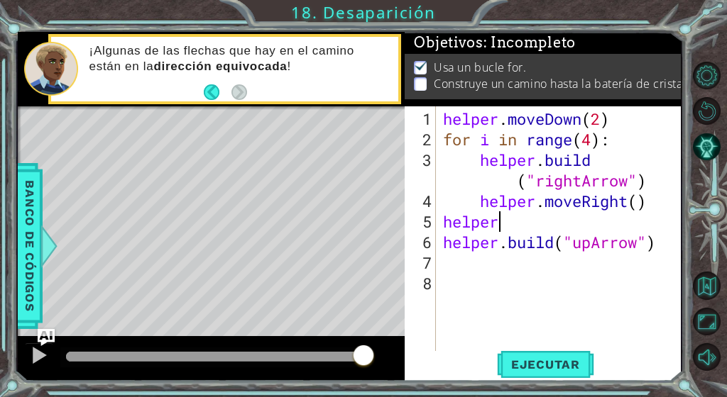
scroll to position [0, 2]
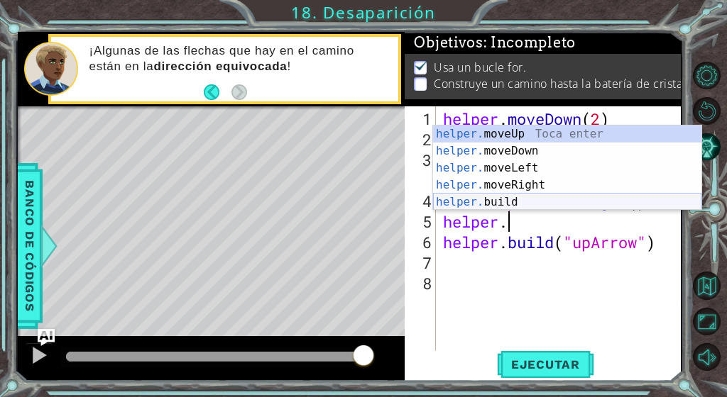
click at [478, 203] on div "helper. moveUp Toca enter helper. moveDown Toca enter helper. moveLeft Toca ent…" at bounding box center [567, 185] width 268 height 119
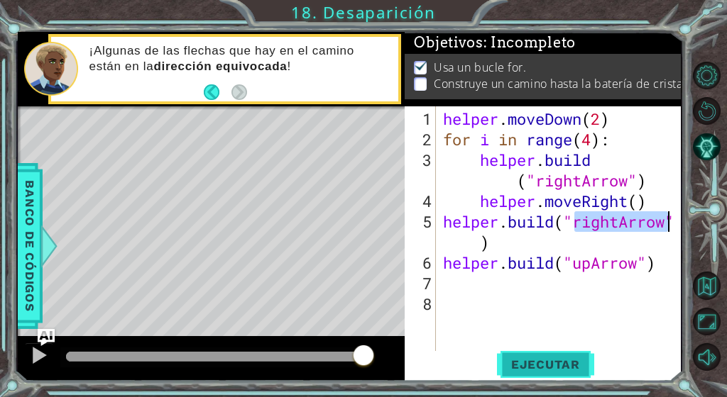
click at [539, 337] on span "Ejecutar" at bounding box center [545, 365] width 97 height 14
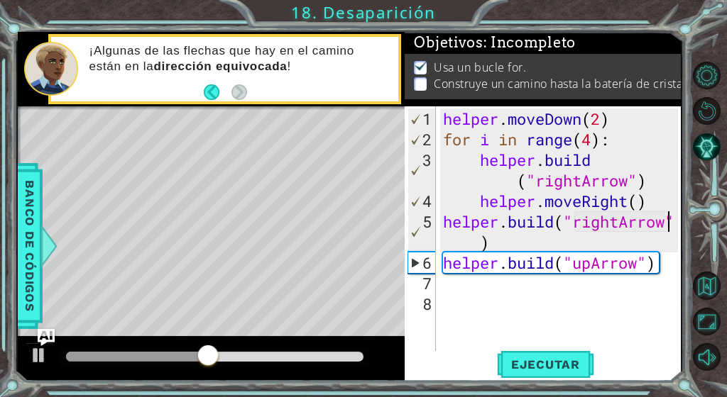
click at [567, 222] on div "helper . moveDown ( 2 ) for i in range ( 4 ) : helper . build ( "rightArrow" ) …" at bounding box center [562, 253] width 244 height 288
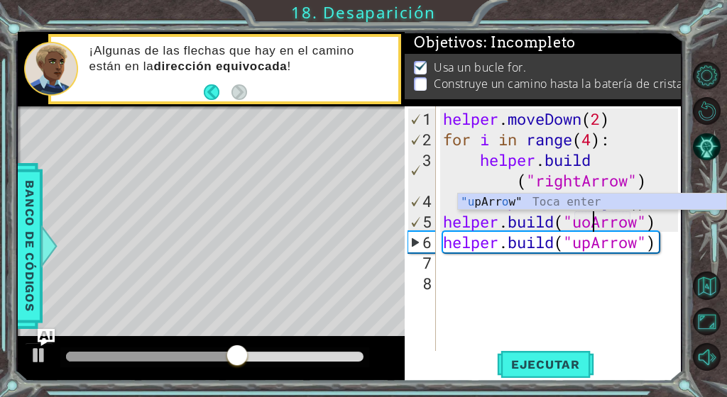
scroll to position [0, 7]
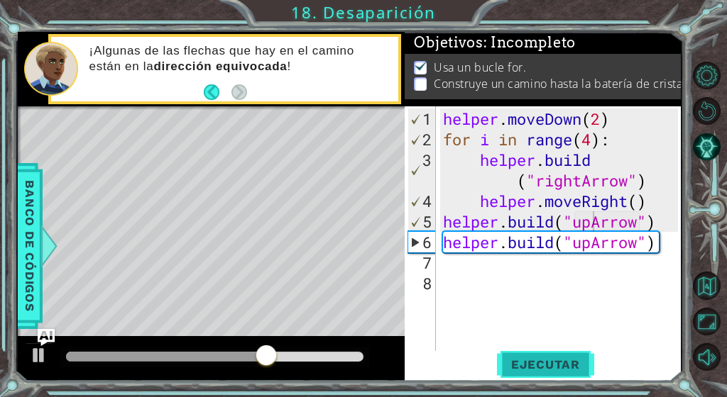
click at [547, 337] on button "Ejecutar" at bounding box center [545, 365] width 97 height 28
click at [567, 241] on div "helper . moveDown ( 2 ) for i in range ( 4 ) : helper . build ( "rightArrow" ) …" at bounding box center [562, 253] width 244 height 288
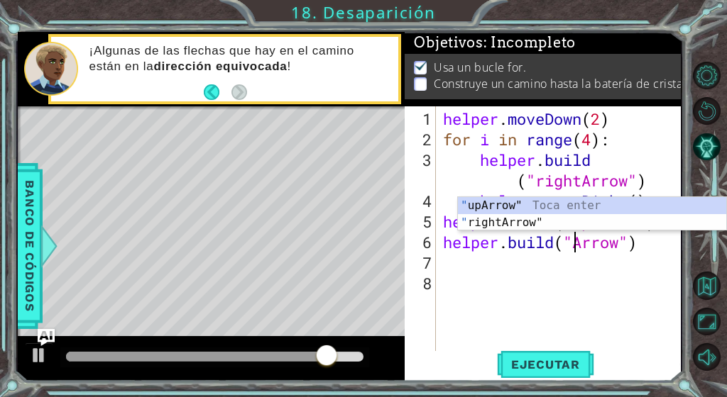
scroll to position [0, 6]
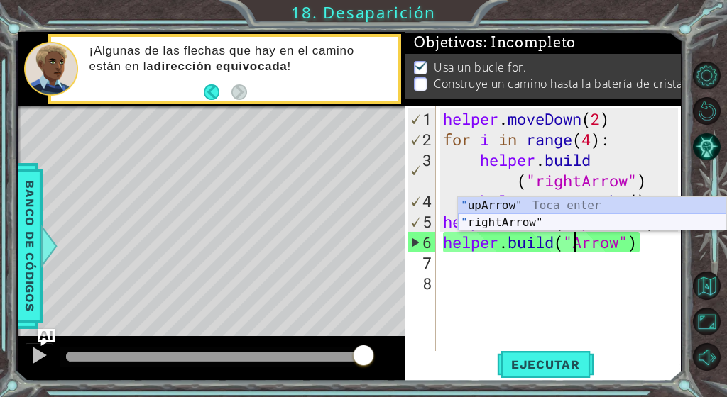
click at [567, 224] on div "" upArrow" Toca enter " rightArrow" Toca enter" at bounding box center [592, 231] width 268 height 68
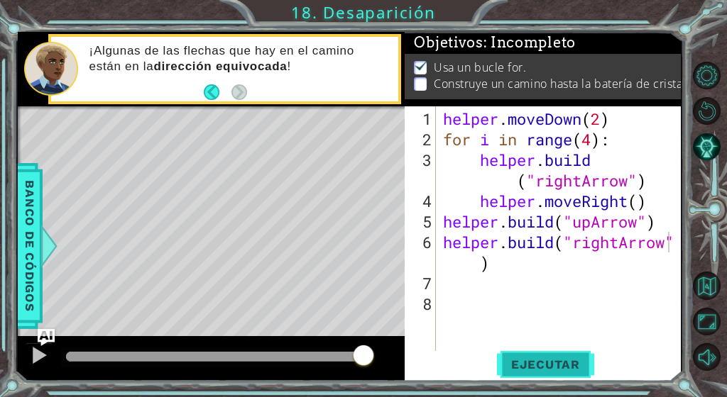
click at [567, 337] on span "Ejecutar" at bounding box center [545, 365] width 97 height 14
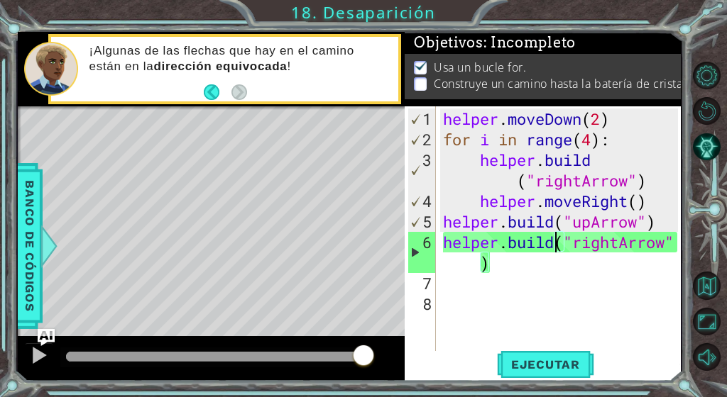
click at [557, 242] on div "helper . moveDown ( 2 ) for i in range ( 4 ) : helper . build ( "rightArrow" ) …" at bounding box center [562, 253] width 244 height 288
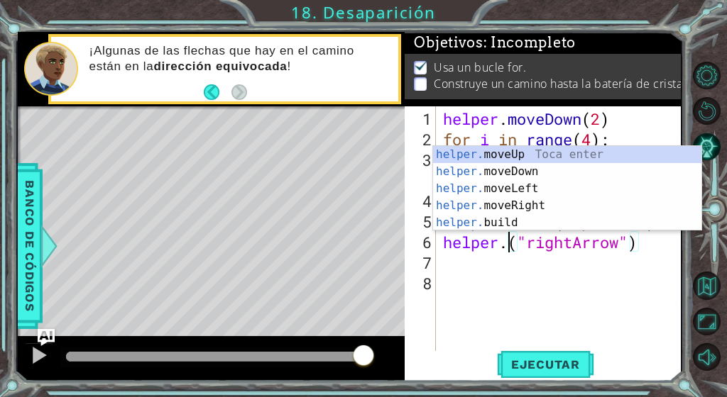
click at [567, 244] on div "helper . moveDown ( 2 ) for i in range ( 4 ) : helper . build ( "rightArrow" ) …" at bounding box center [562, 253] width 244 height 288
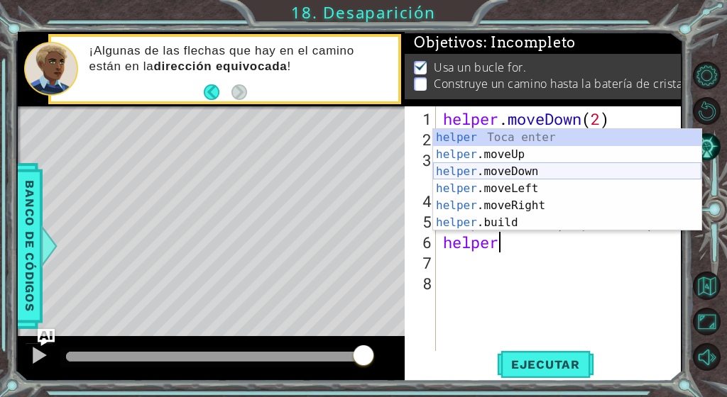
click at [522, 172] on div "helper Toca enter helper .moveUp Toca enter helper .moveDown Toca enter helper …" at bounding box center [567, 197] width 268 height 136
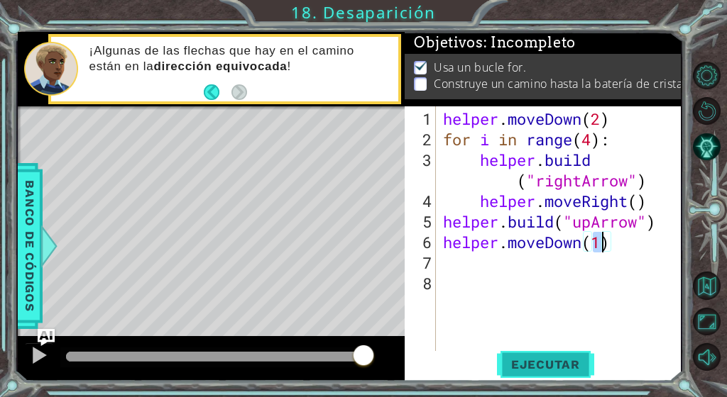
drag, startPoint x: 522, startPoint y: 358, endPoint x: 529, endPoint y: 360, distance: 7.6
click at [522, 337] on span "Ejecutar" at bounding box center [545, 365] width 97 height 14
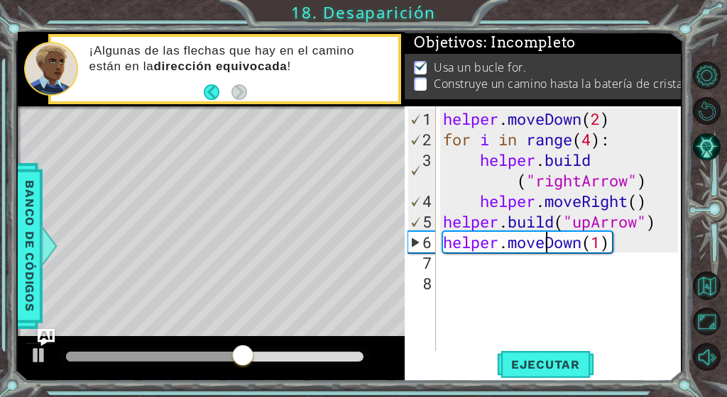
click at [546, 239] on div "helper . moveDown ( 2 ) for i in range ( 4 ) : helper . build ( "rightArrow" ) …" at bounding box center [562, 253] width 244 height 288
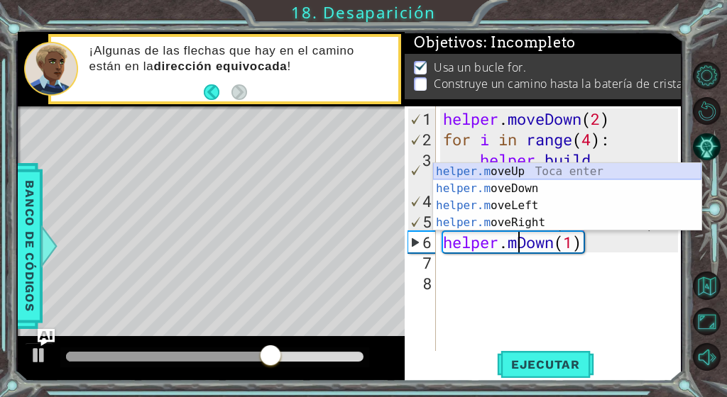
click at [505, 172] on div "helper.m oveUp Toca enter helper.m oveDown Toca enter helper.m oveLeft Toca ent…" at bounding box center [567, 214] width 268 height 102
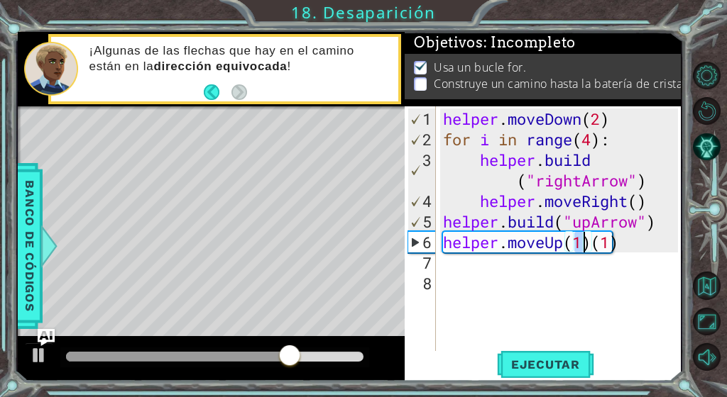
click at [567, 238] on div "helper . moveDown ( 2 ) for i in range ( 4 ) : helper . build ( "rightArrow" ) …" at bounding box center [562, 253] width 244 height 288
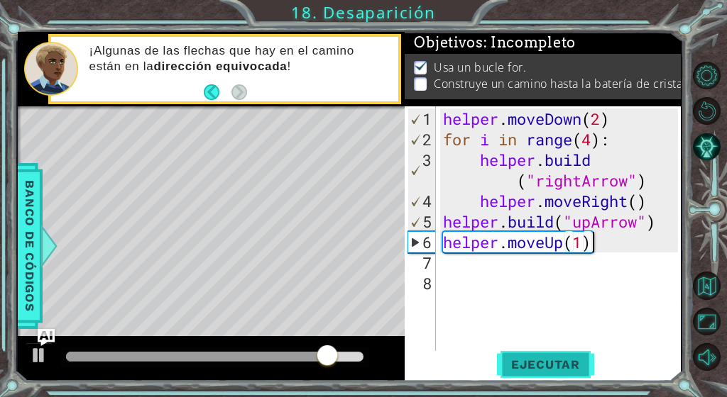
type textarea "helper.moveUp(1)"
click at [558, 337] on span "Ejecutar" at bounding box center [545, 365] width 97 height 14
drag, startPoint x: 105, startPoint y: 363, endPoint x: 282, endPoint y: 356, distance: 176.8
click at [282, 337] on div at bounding box center [281, 357] width 26 height 26
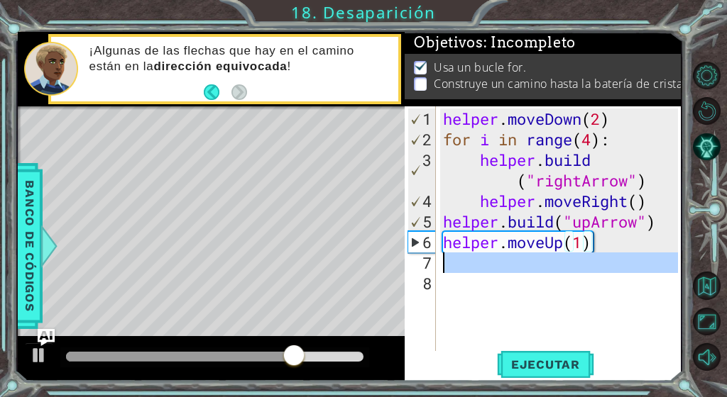
click at [431, 268] on div "7" at bounding box center [421, 263] width 28 height 21
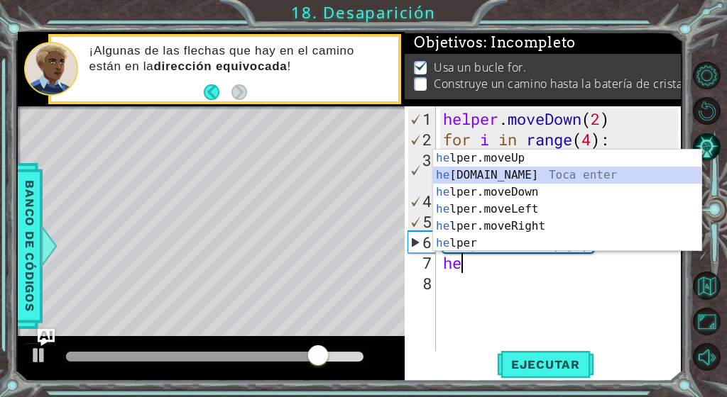
click at [486, 175] on div "he lper.moveUp Toca enter he [DOMAIN_NAME] Toca enter he lper.moveDown Toca ent…" at bounding box center [567, 218] width 268 height 136
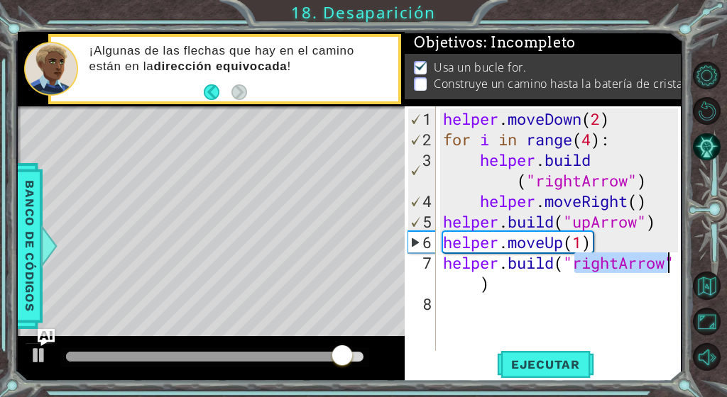
click at [567, 255] on div "helper . moveDown ( 2 ) for i in range ( 4 ) : helper . build ( "rightArrow" ) …" at bounding box center [562, 253] width 244 height 288
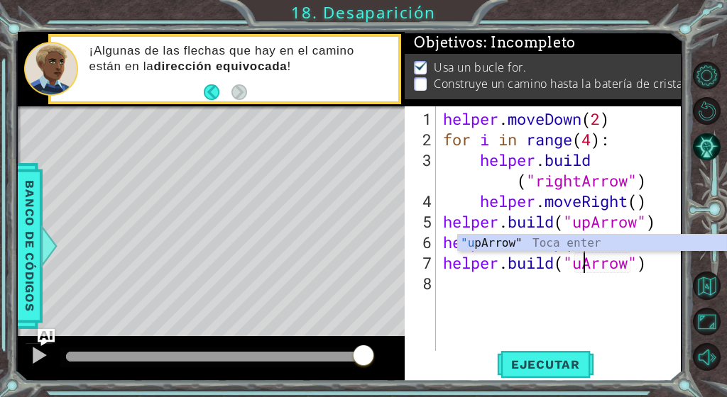
scroll to position [0, 7]
type textarea "[DOMAIN_NAME]("upArrow")"
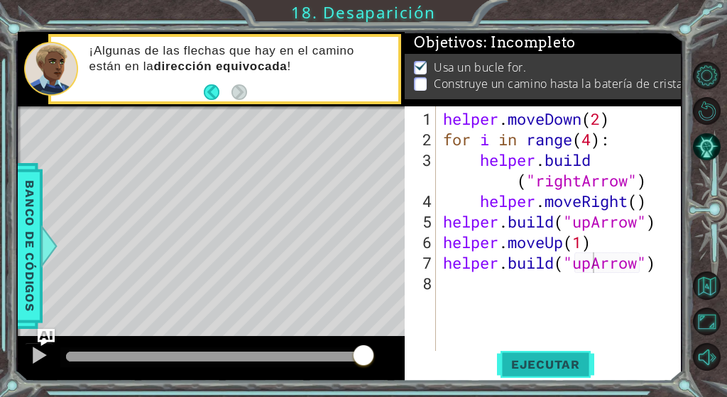
click at [560, 337] on button "Ejecutar" at bounding box center [545, 365] width 97 height 28
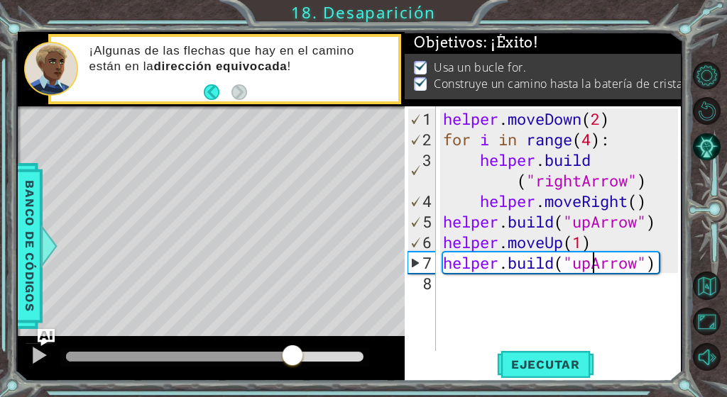
drag, startPoint x: 136, startPoint y: 353, endPoint x: 293, endPoint y: 361, distance: 157.7
click at [293, 337] on div at bounding box center [293, 357] width 26 height 26
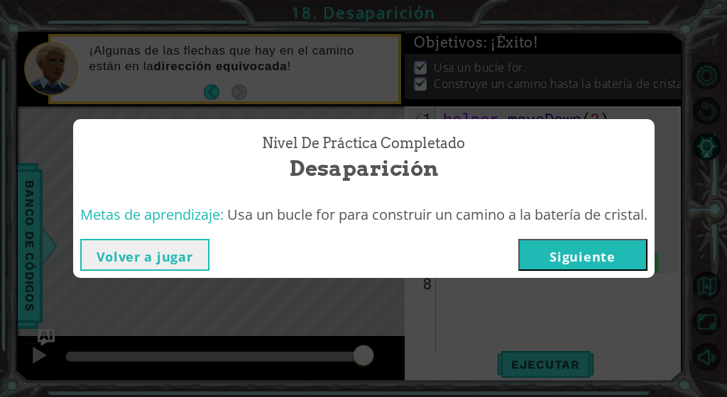
click at [123, 252] on button "Volver a jugar" at bounding box center [144, 255] width 129 height 32
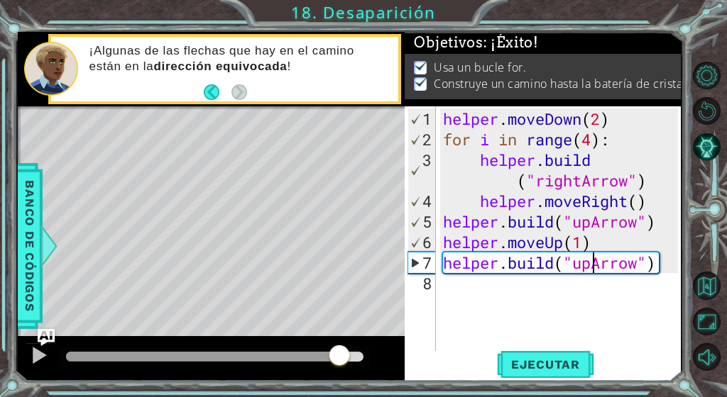
drag, startPoint x: 353, startPoint y: 352, endPoint x: 411, endPoint y: 355, distance: 57.6
click at [411, 337] on div "1 ההההההההההההההההההההההההההההההההההההההההההההההההההההההההההההההההההההההההההההה…" at bounding box center [349, 207] width 663 height 350
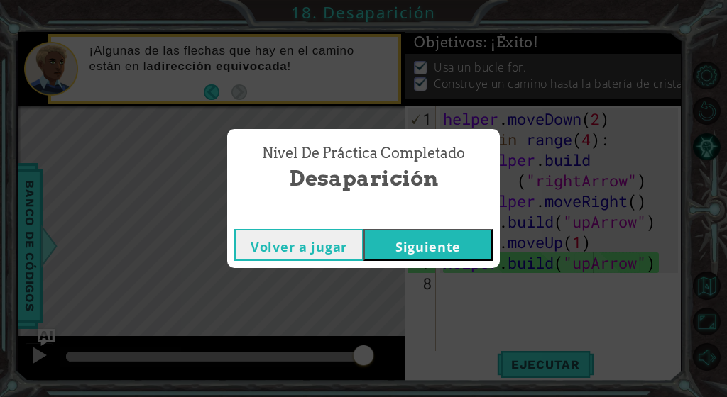
click at [393, 251] on button "Siguiente" at bounding box center [427, 245] width 129 height 32
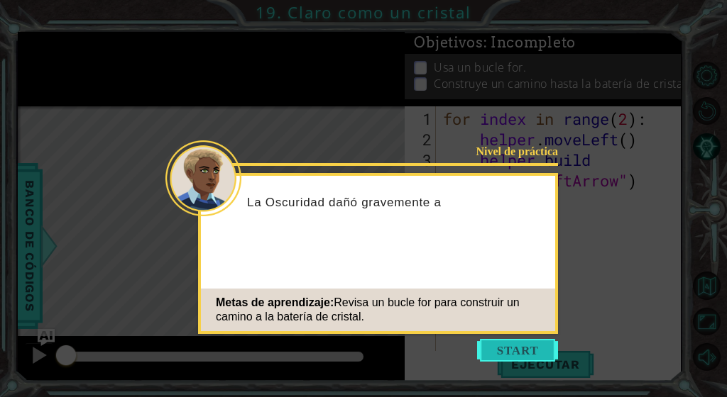
click at [504, 337] on button "Start" at bounding box center [517, 350] width 81 height 23
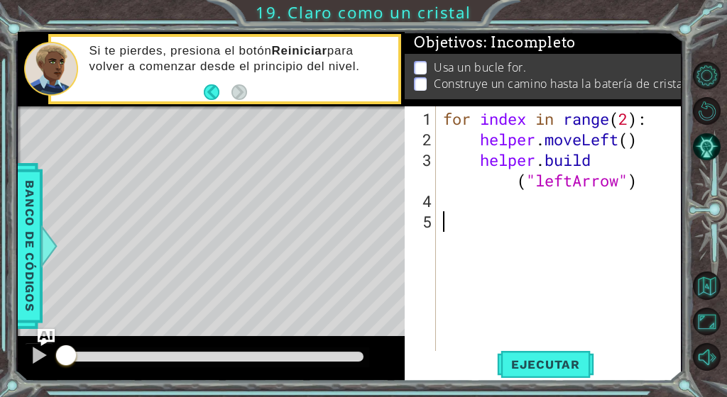
click at [527, 337] on div "for index in range ( 2 ) : helper . moveLeft ( ) helper . build ( "leftArrow" )" at bounding box center [562, 253] width 244 height 288
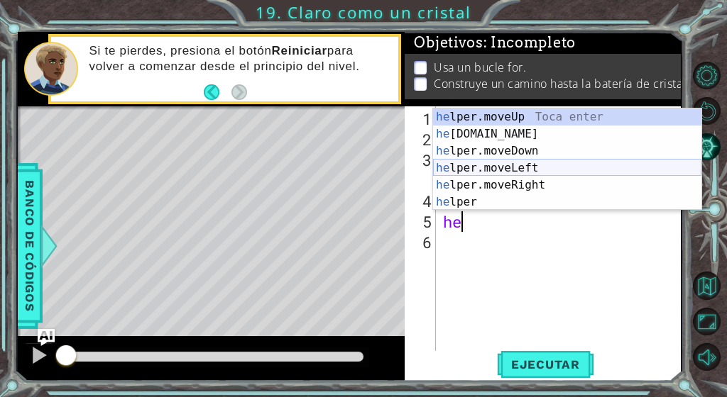
click at [493, 169] on div "he lper.moveUp Toca enter he [DOMAIN_NAME] Toca enter he lper.moveDown Toca ent…" at bounding box center [567, 177] width 268 height 136
type textarea "helper.moveLeft(1)"
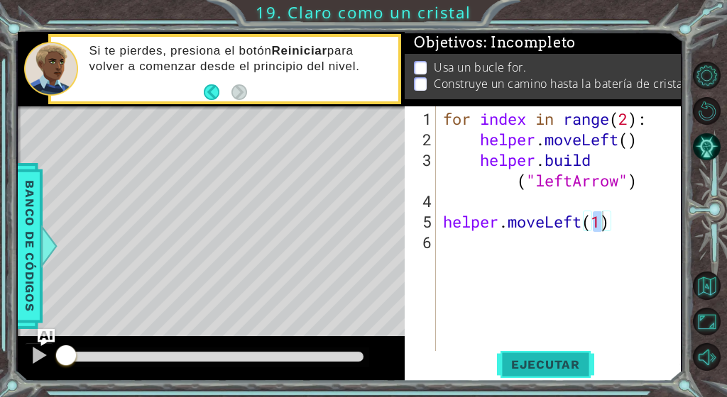
click at [522, 337] on span "Ejecutar" at bounding box center [545, 365] width 97 height 14
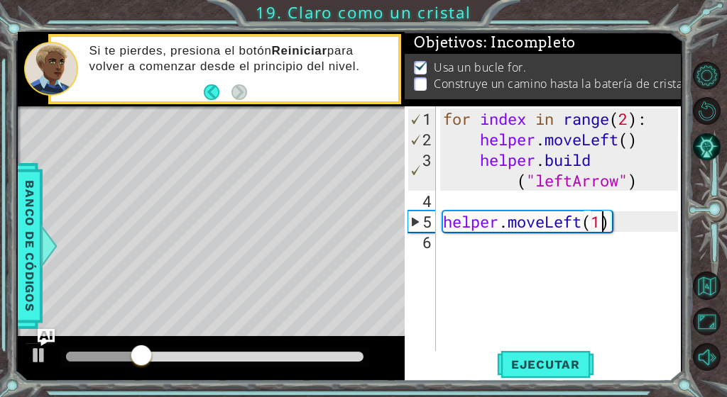
click at [457, 245] on div "for index in range ( 2 ) : helper . moveLeft ( ) helper . build ( "leftArrow" )…" at bounding box center [562, 253] width 244 height 288
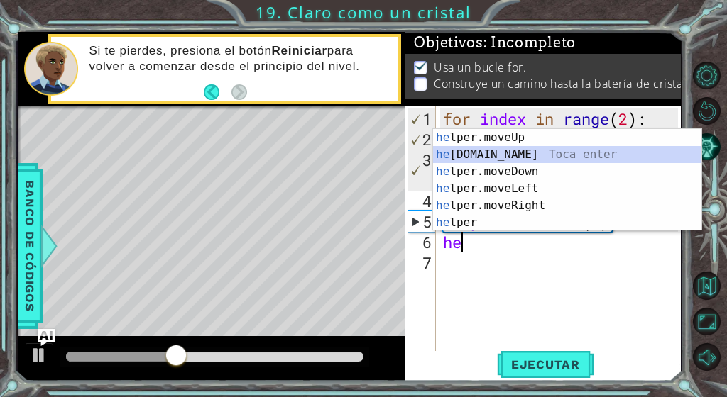
click at [490, 146] on div "he lper.moveUp Toca enter he [DOMAIN_NAME] Toca enter he lper.moveDown Toca ent…" at bounding box center [567, 197] width 268 height 136
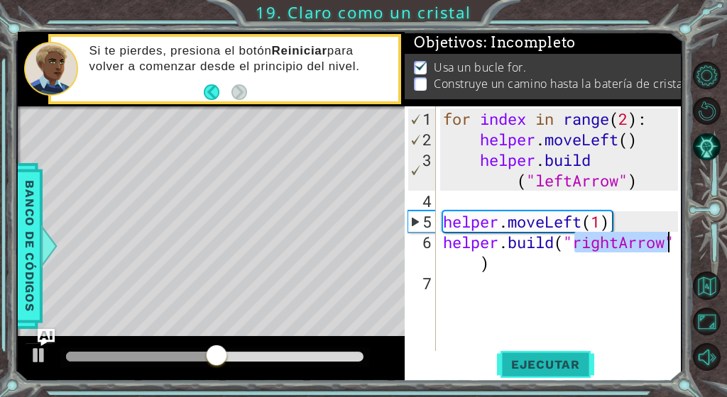
click at [539, 337] on span "Ejecutar" at bounding box center [545, 365] width 97 height 14
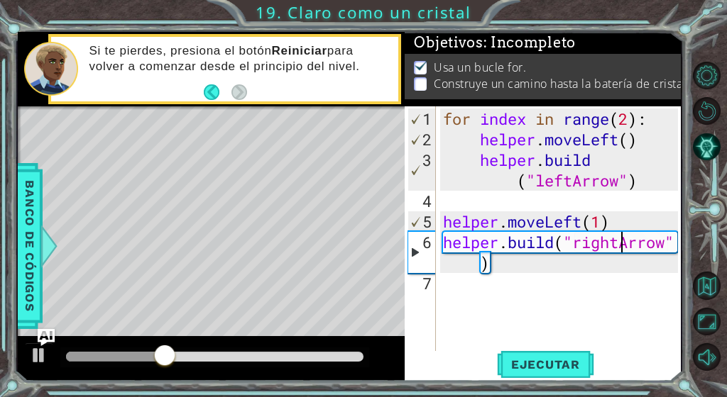
click at [567, 246] on div "for index in range ( 2 ) : helper . moveLeft ( ) helper . build ( "leftArrow" )…" at bounding box center [562, 253] width 244 height 288
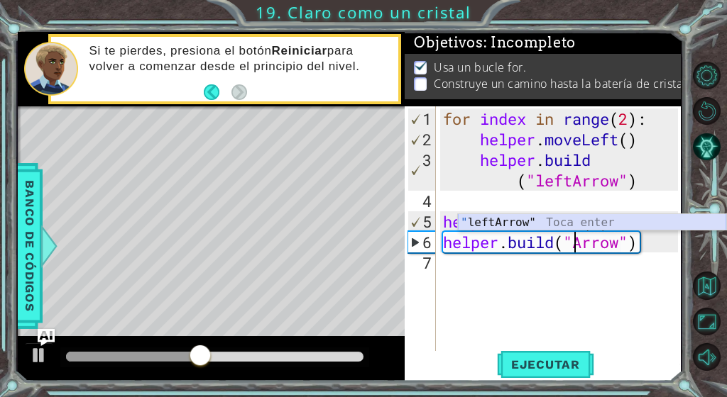
click at [503, 223] on div "" leftArrow" Toca enter" at bounding box center [592, 239] width 268 height 51
type textarea "[DOMAIN_NAME]("leftArrow")"
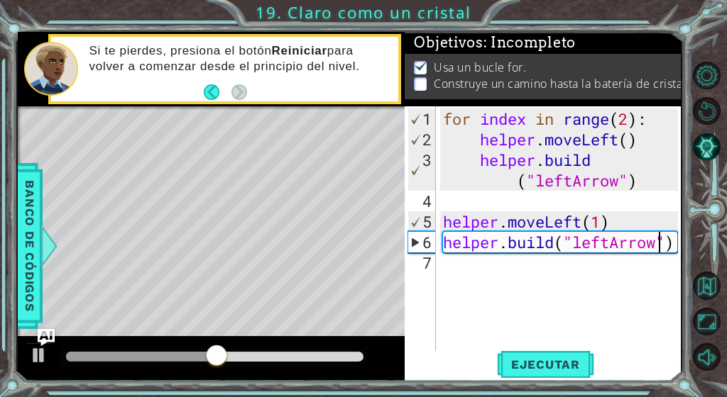
click at [558, 337] on div "for index in range ( 2 ) : helper . moveLeft ( ) helper . build ( "leftArrow" )…" at bounding box center [562, 253] width 244 height 288
drag, startPoint x: 249, startPoint y: 355, endPoint x: 208, endPoint y: 356, distance: 41.2
click at [208, 337] on div at bounding box center [210, 357] width 26 height 26
drag, startPoint x: 206, startPoint y: 356, endPoint x: 114, endPoint y: 354, distance: 92.3
click at [114, 337] on div at bounding box center [119, 357] width 26 height 26
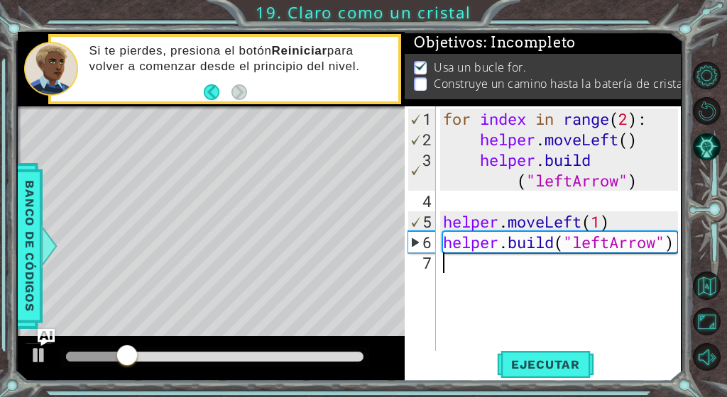
click at [567, 243] on div "for index in range ( 2 ) : helper . moveLeft ( ) helper . build ( "leftArrow" )…" at bounding box center [562, 253] width 244 height 288
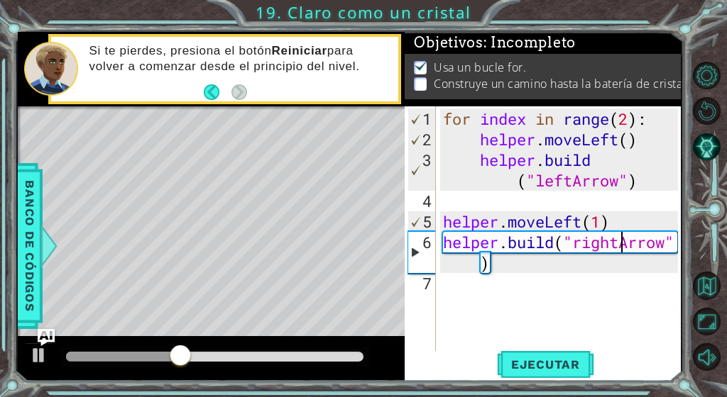
scroll to position [0, 9]
type textarea "[DOMAIN_NAME]("rightArrow")"
click at [534, 337] on button "Ejecutar" at bounding box center [545, 365] width 97 height 28
